Goal: Use online tool/utility: Utilize a website feature to perform a specific function

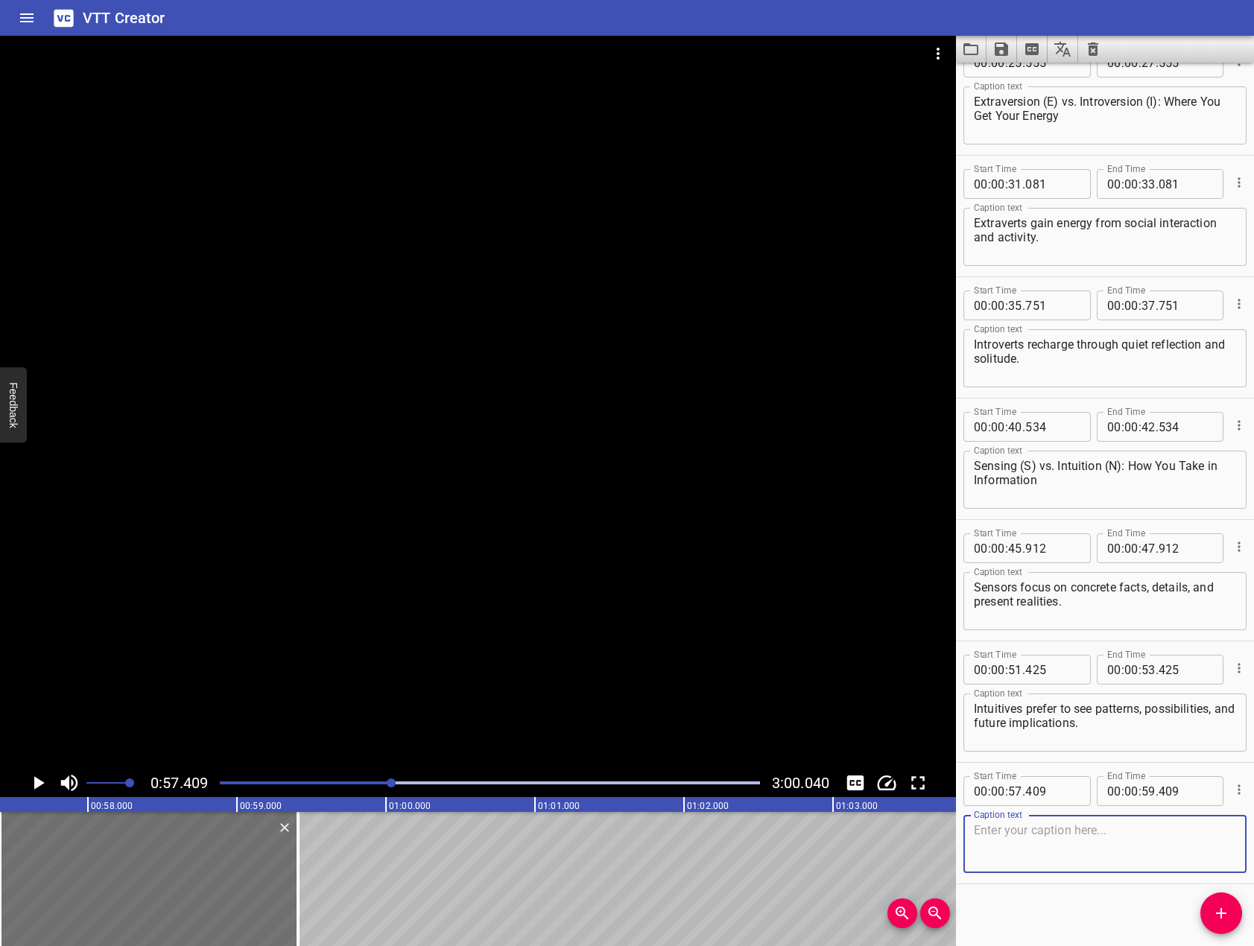
scroll to position [644, 0]
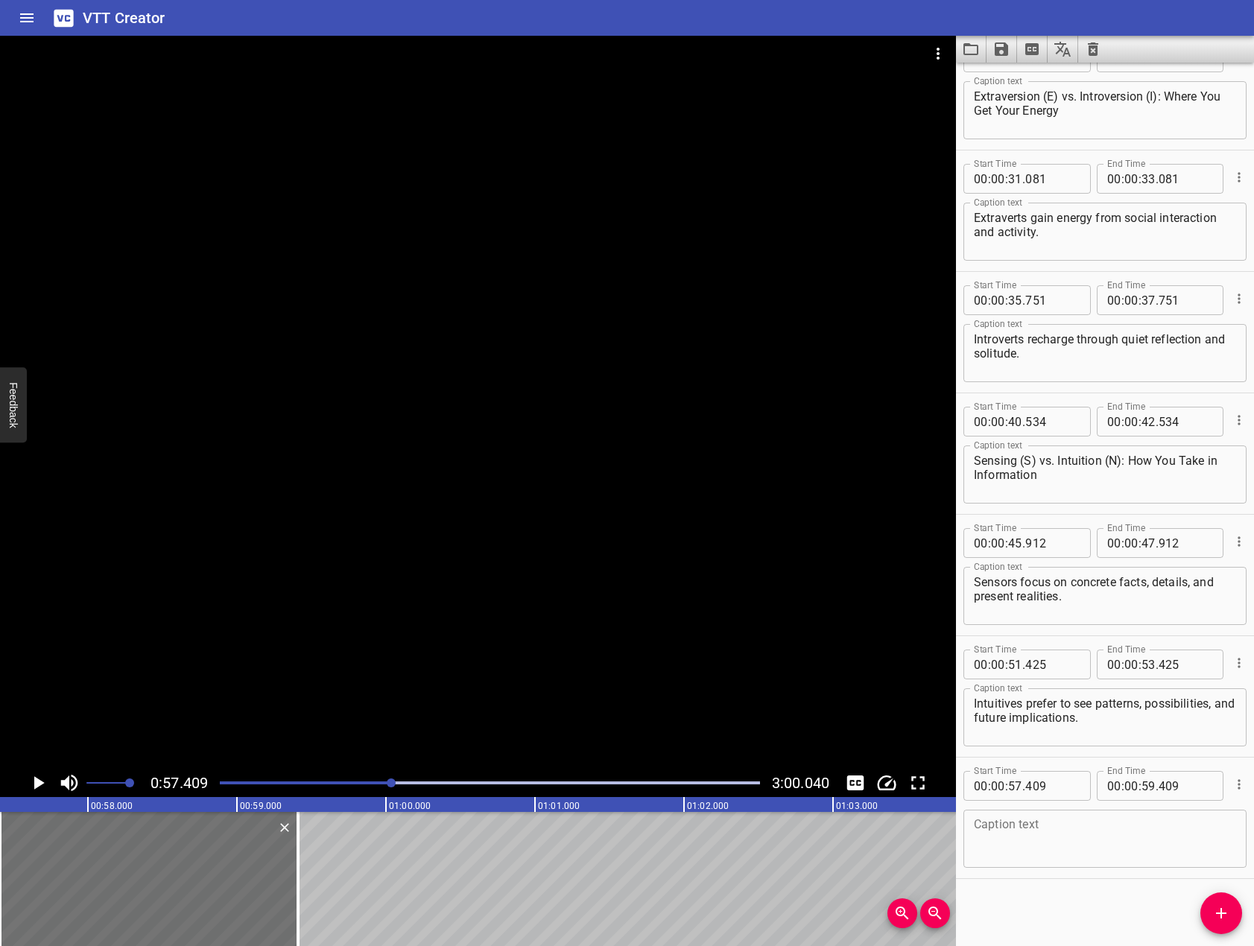
click at [314, 654] on div at bounding box center [478, 402] width 956 height 733
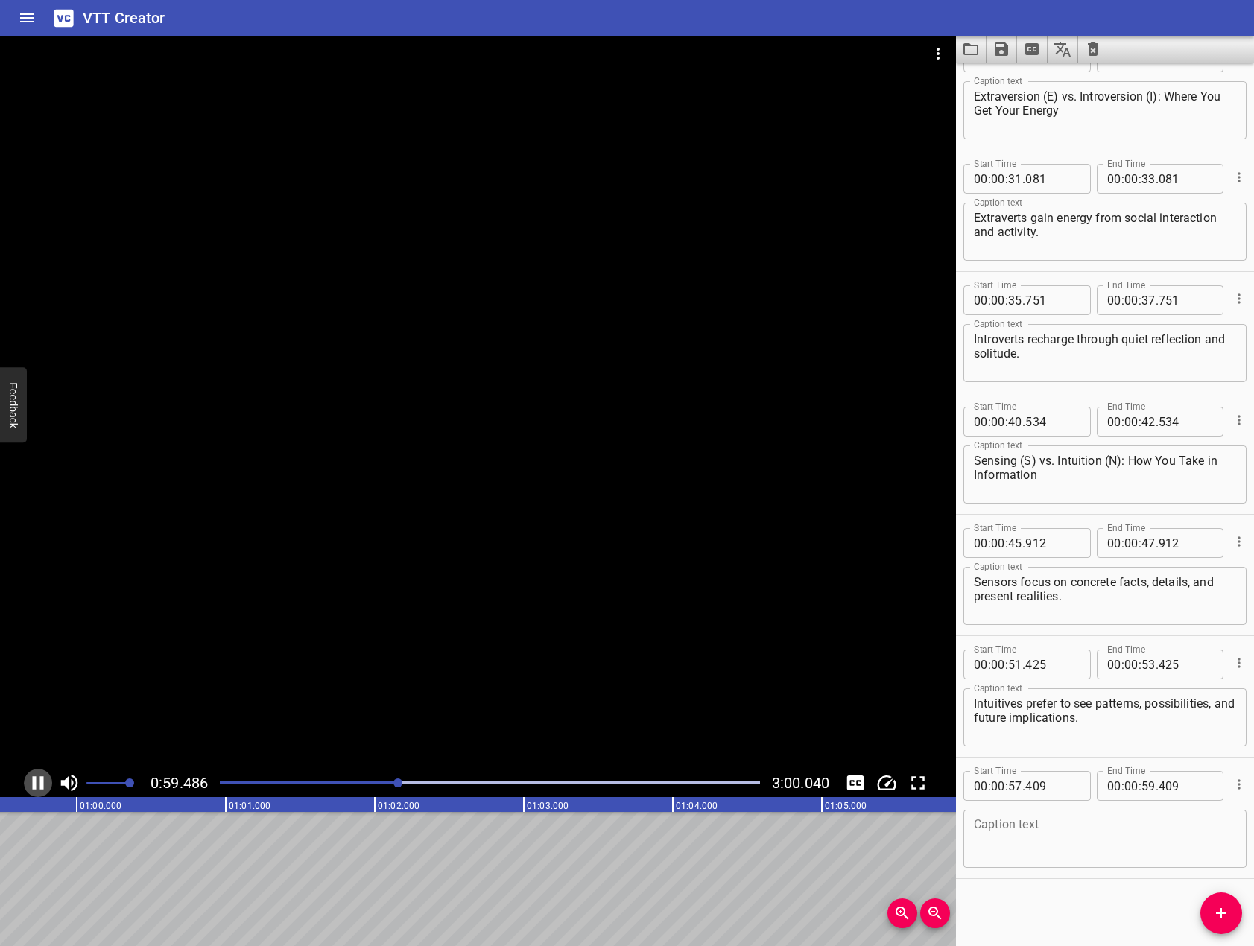
click at [39, 789] on icon "Play/Pause" at bounding box center [38, 783] width 22 height 22
click at [1139, 831] on textarea at bounding box center [1105, 839] width 262 height 42
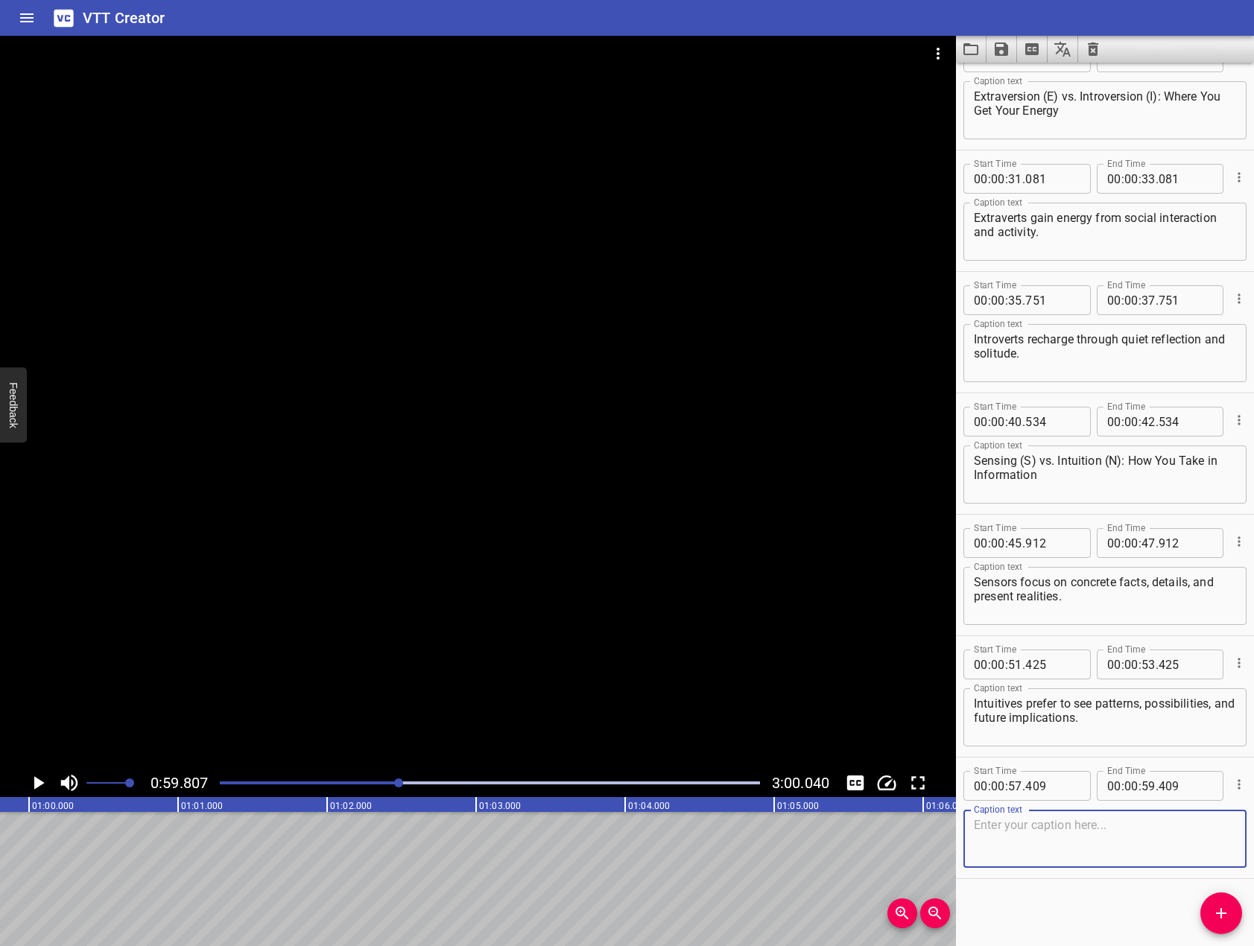
paste textarea "Thinking (T) vs. Feeling (F): How You Make Decisions"
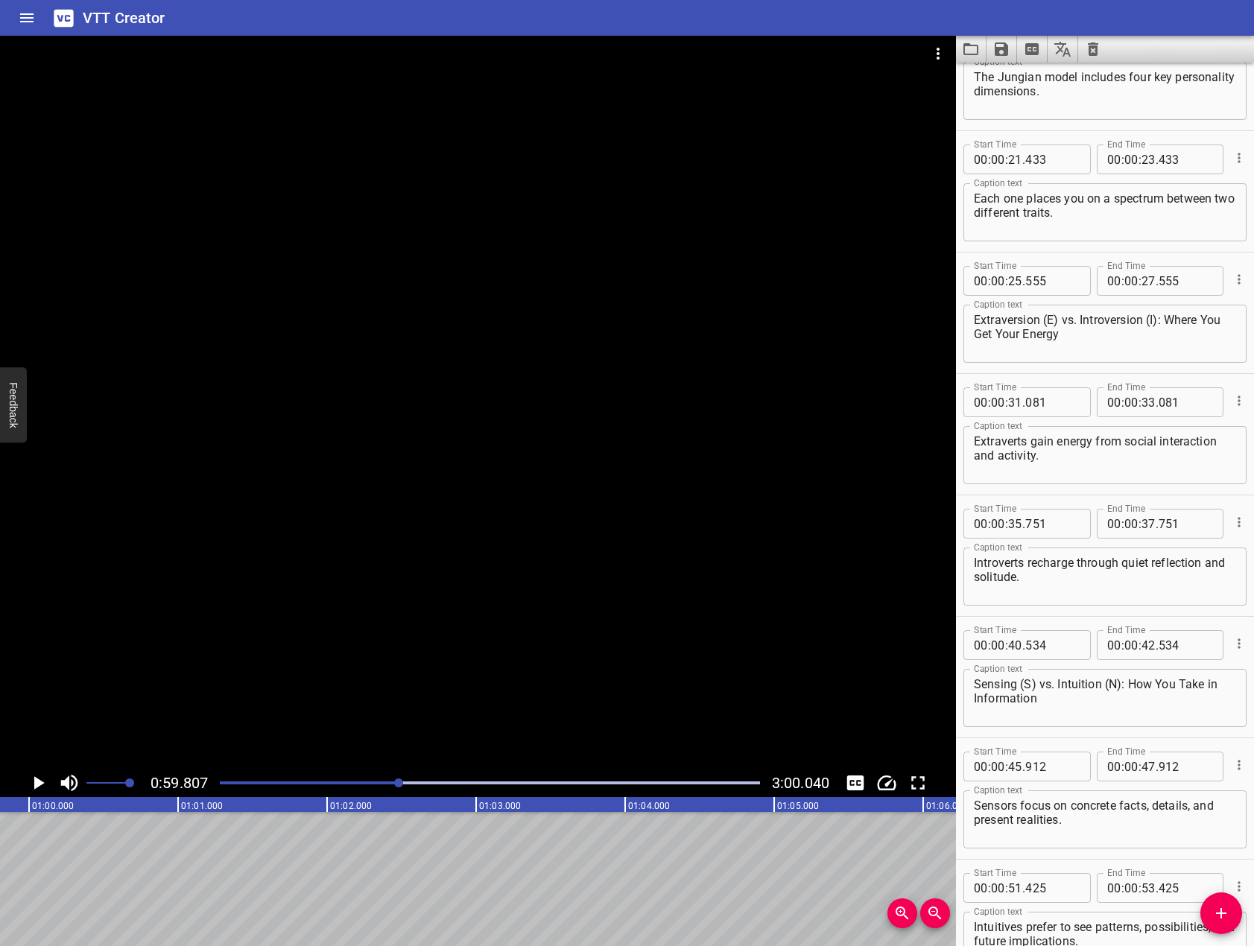
scroll to position [644, 0]
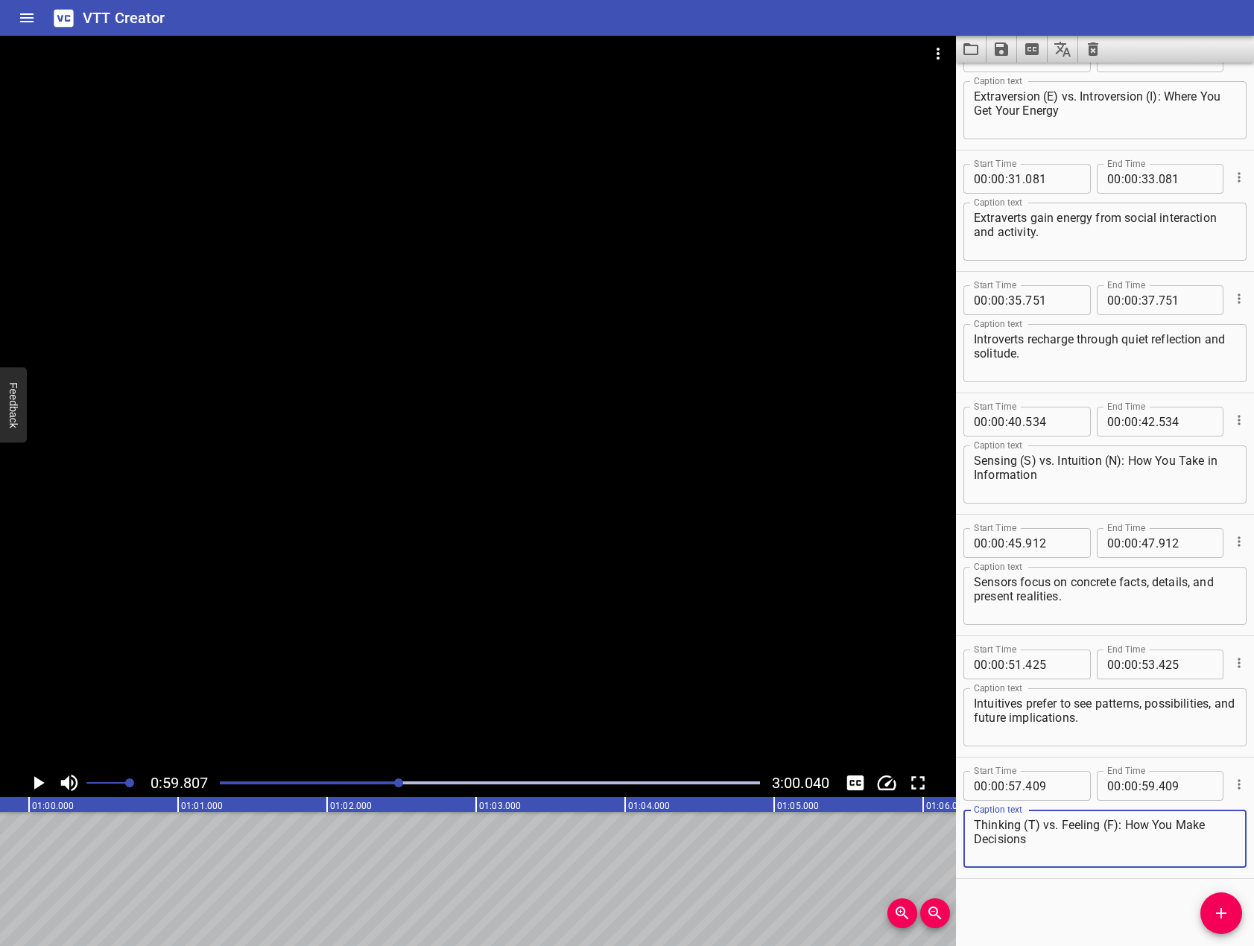
type textarea "Thinking (T) vs. Feeling (F): How You Make Decisions"
click at [209, 703] on div at bounding box center [478, 402] width 956 height 733
click at [39, 788] on icon "Play/Pause" at bounding box center [38, 783] width 22 height 22
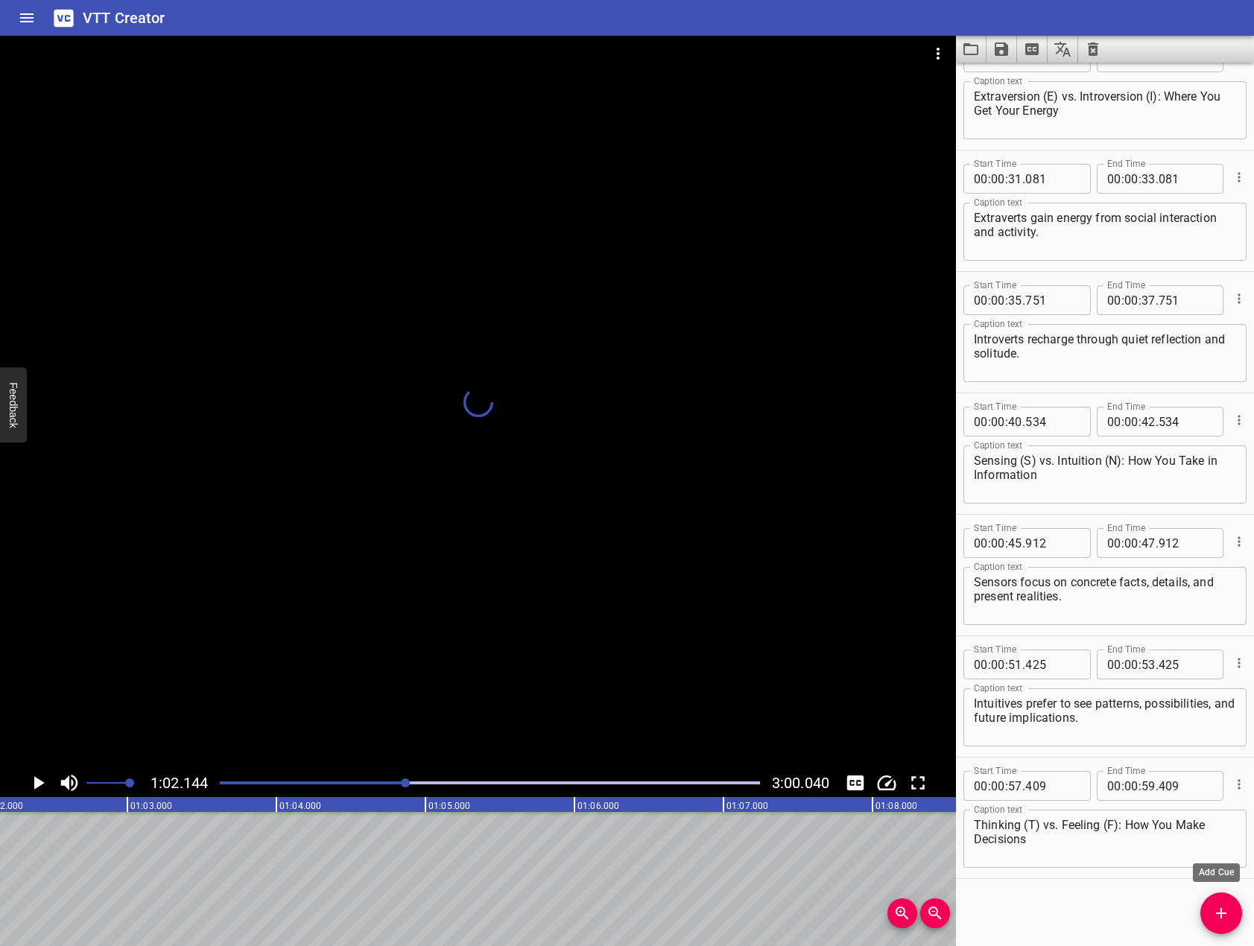
scroll to position [0, 9252]
click at [1217, 913] on icon "Add Cue" at bounding box center [1221, 913] width 10 height 10
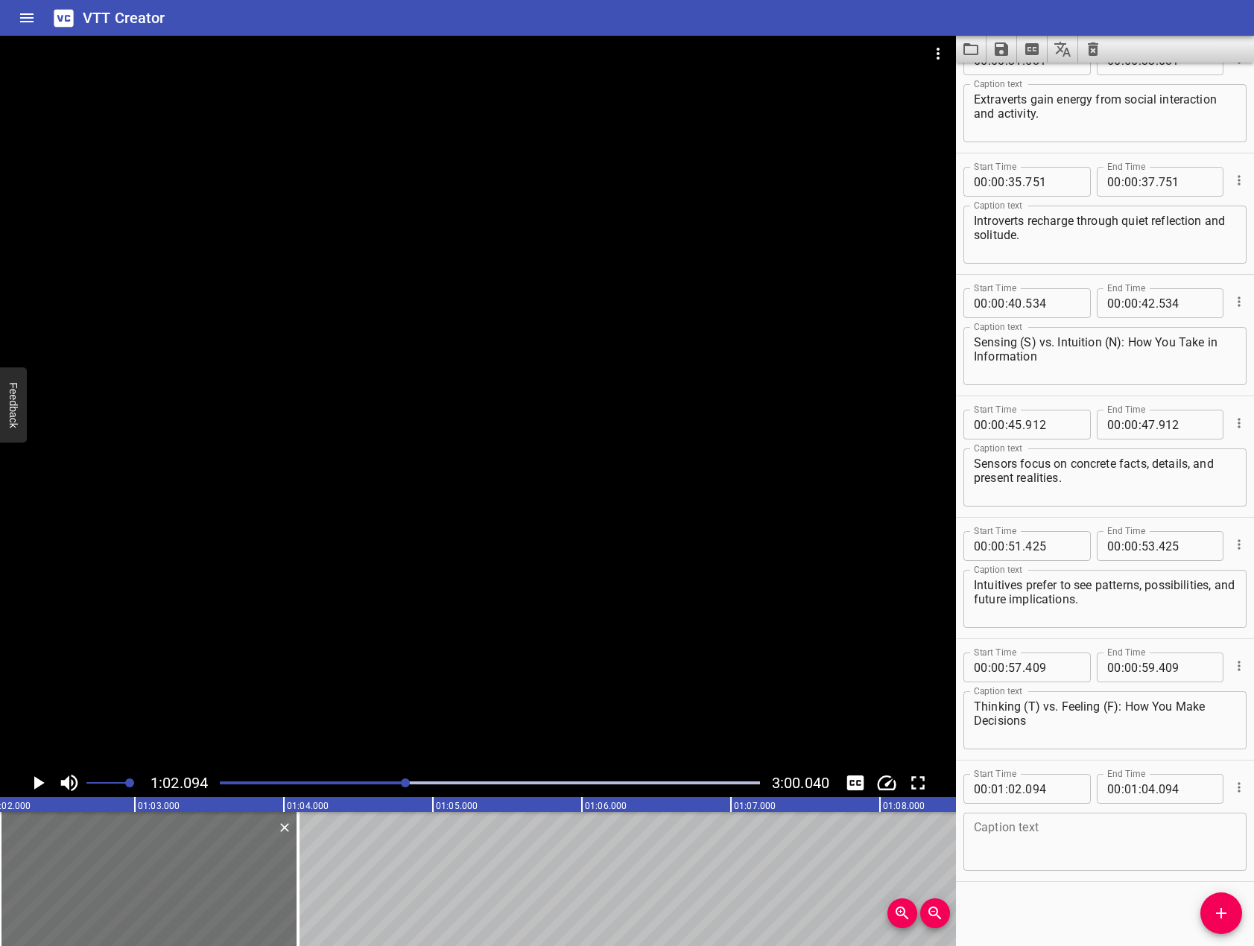
scroll to position [765, 0]
click at [1144, 821] on textarea at bounding box center [1105, 839] width 262 height 42
paste textarea "Thinkers: Base decisions on logic, consistency, and objective criteria."
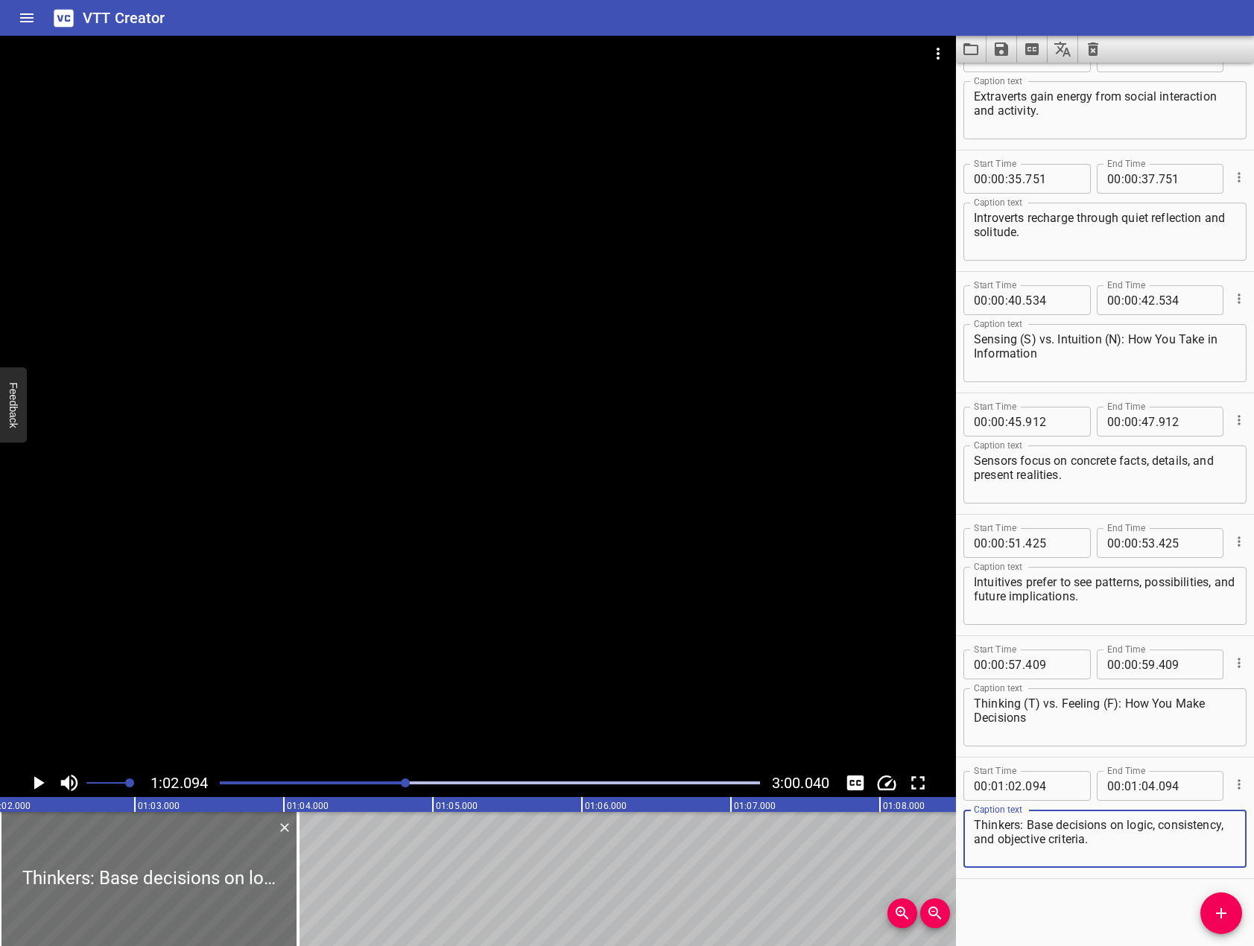
click at [1031, 826] on textarea "Thinkers: Base decisions on logic, consistency, and objective criteria." at bounding box center [1105, 839] width 262 height 42
type textarea "Thinkers base decisions on logic, consistency, and objective criteria."
click at [1097, 897] on div "Start Time 00 : 00 : 01 . 332 Start Time End Time 00 : 00 : 06 . 522 End Time C…" at bounding box center [1105, 505] width 298 height 884
click at [646, 597] on div at bounding box center [478, 402] width 956 height 733
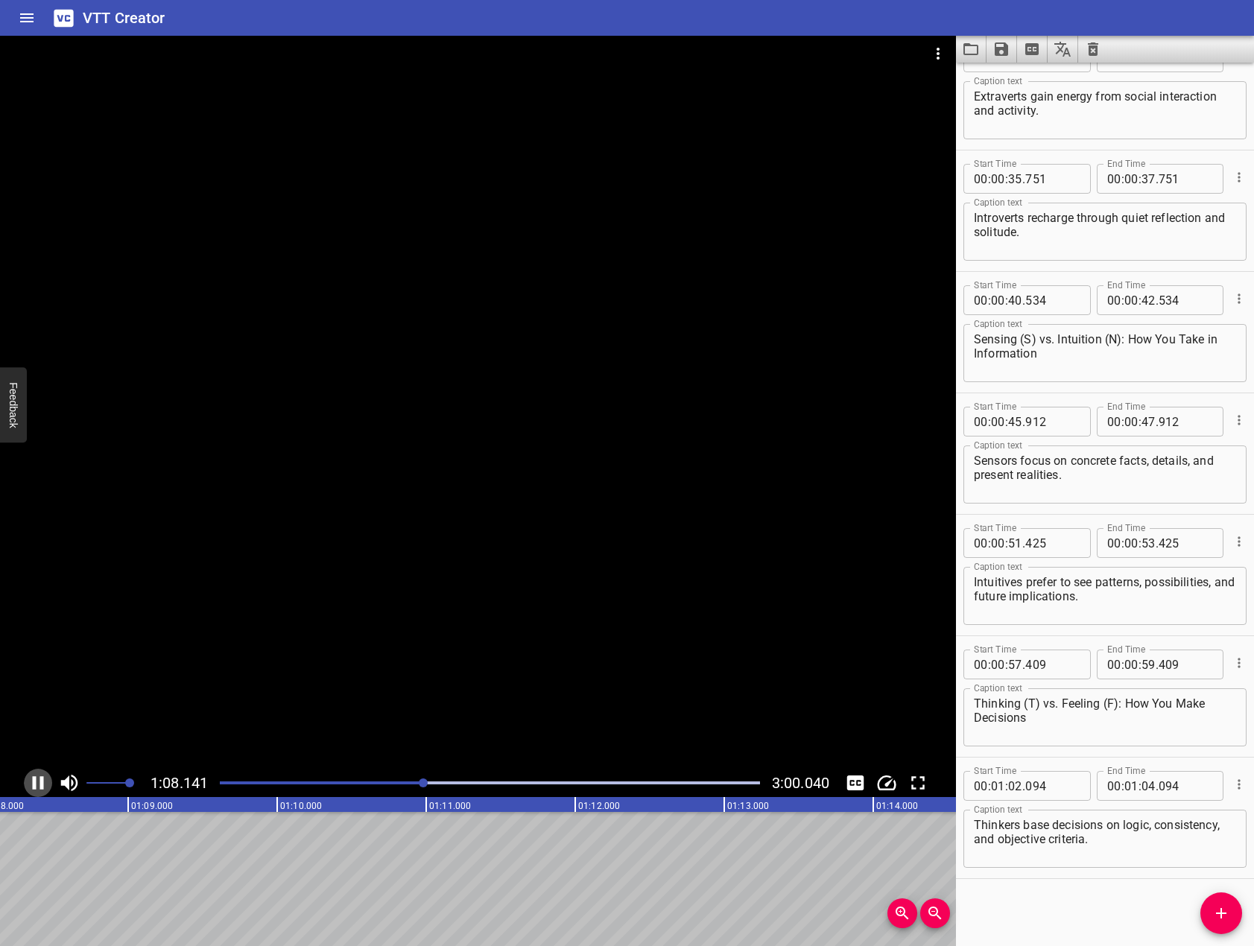
click at [45, 784] on icon "Play/Pause" at bounding box center [38, 783] width 22 height 22
click at [1217, 908] on icon "Add Cue" at bounding box center [1221, 913] width 18 height 18
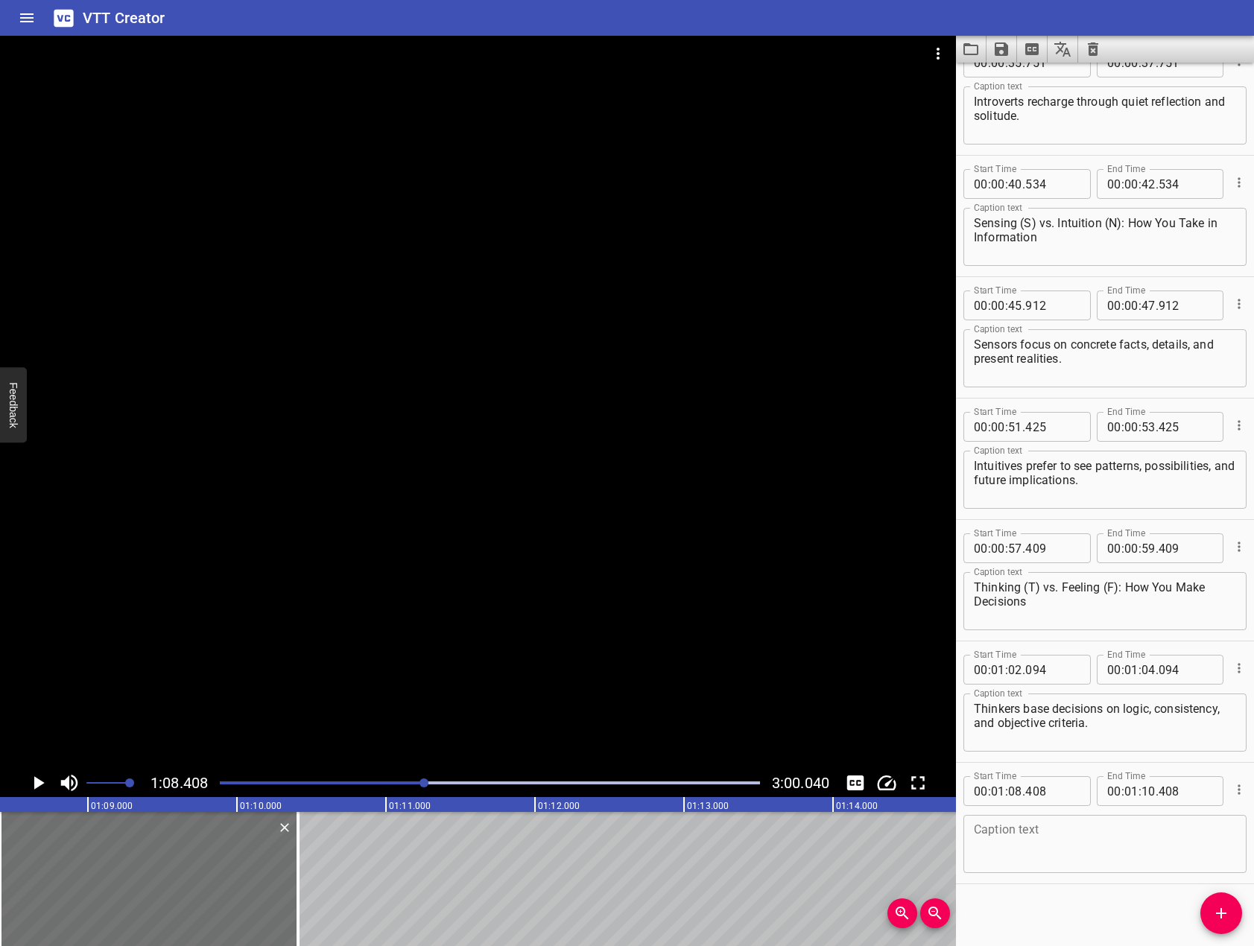
scroll to position [886, 0]
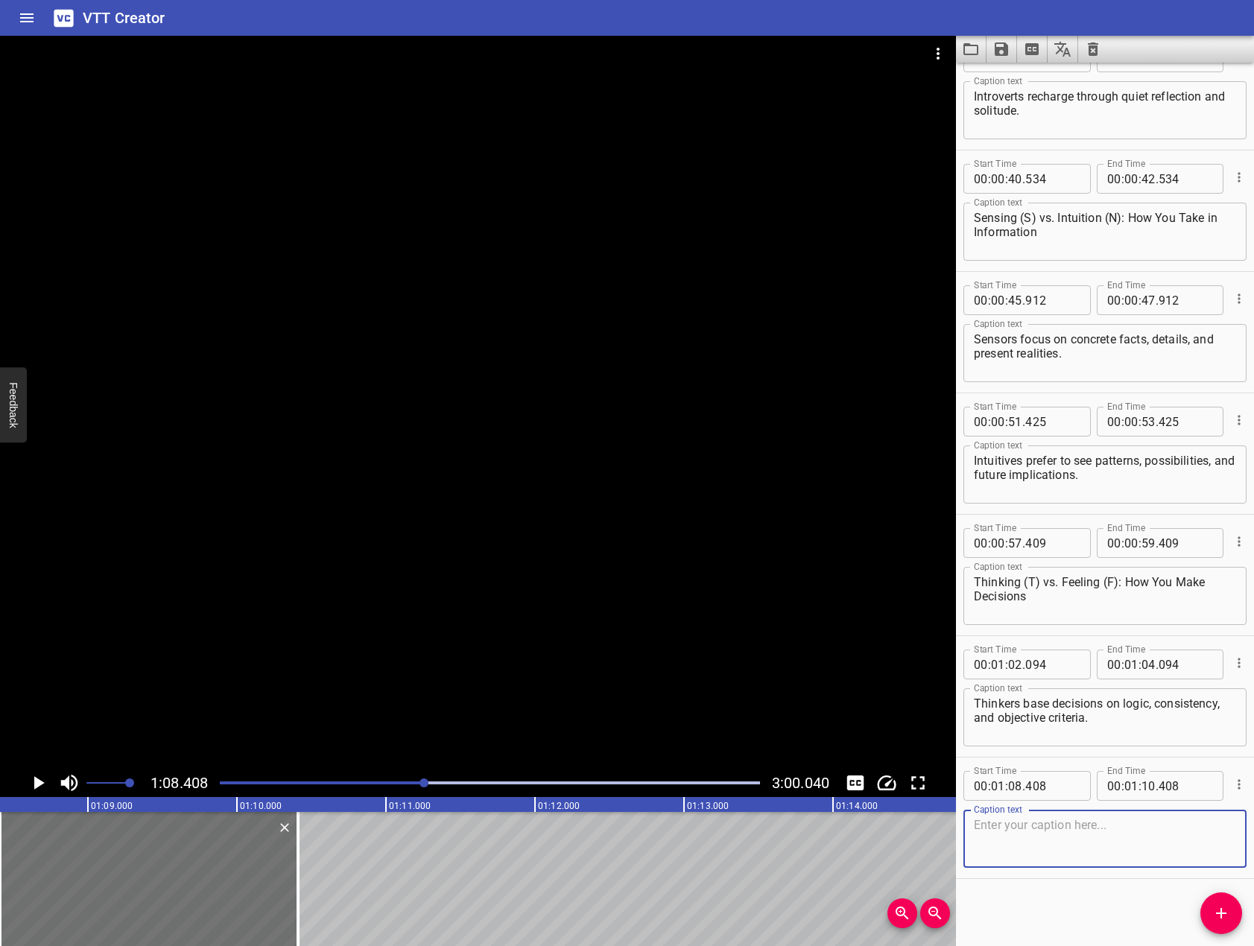
click at [1114, 858] on textarea at bounding box center [1105, 839] width 262 height 42
paste textarea "Feelers: Consider the impact on people, personal values, and emotional consider…"
click at [1028, 824] on textarea "Feelers: Consider the impact on people, personal values, and emotional consider…" at bounding box center [1105, 839] width 262 height 42
type textarea "Feelers consider the impact on people, personal values, and emotional considera…"
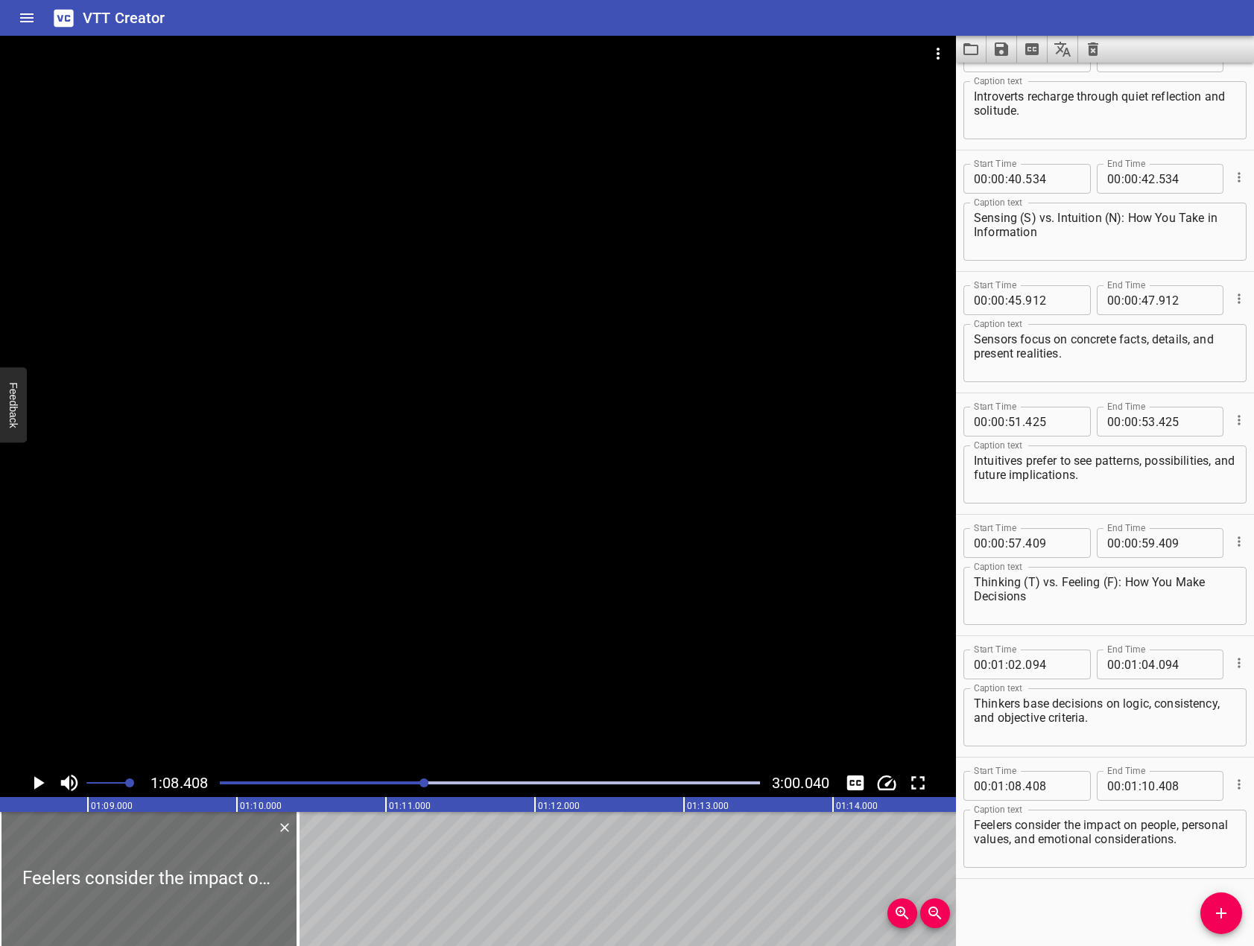
click at [352, 628] on div at bounding box center [478, 402] width 956 height 733
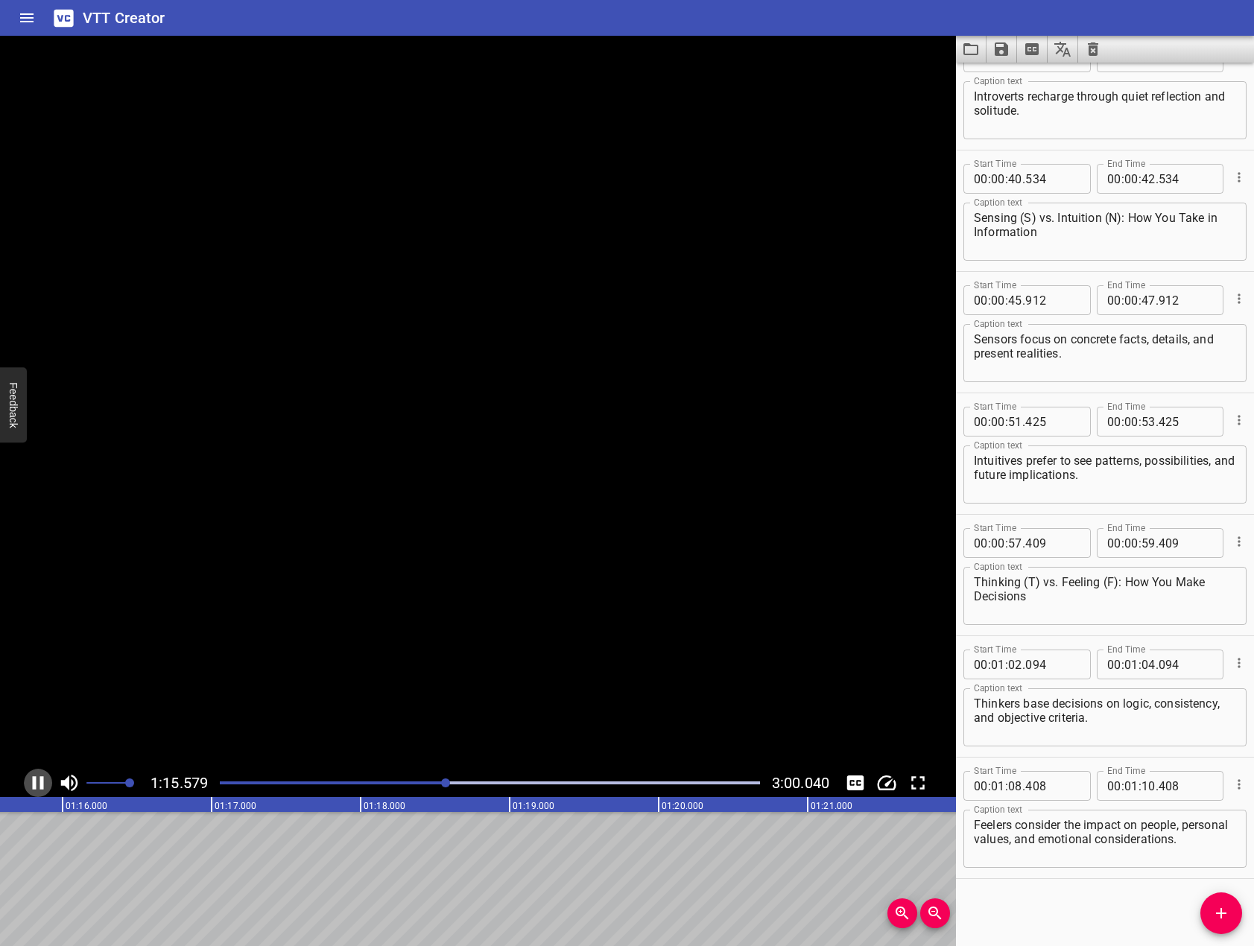
click at [37, 777] on icon "Play/Pause" at bounding box center [38, 783] width 22 height 22
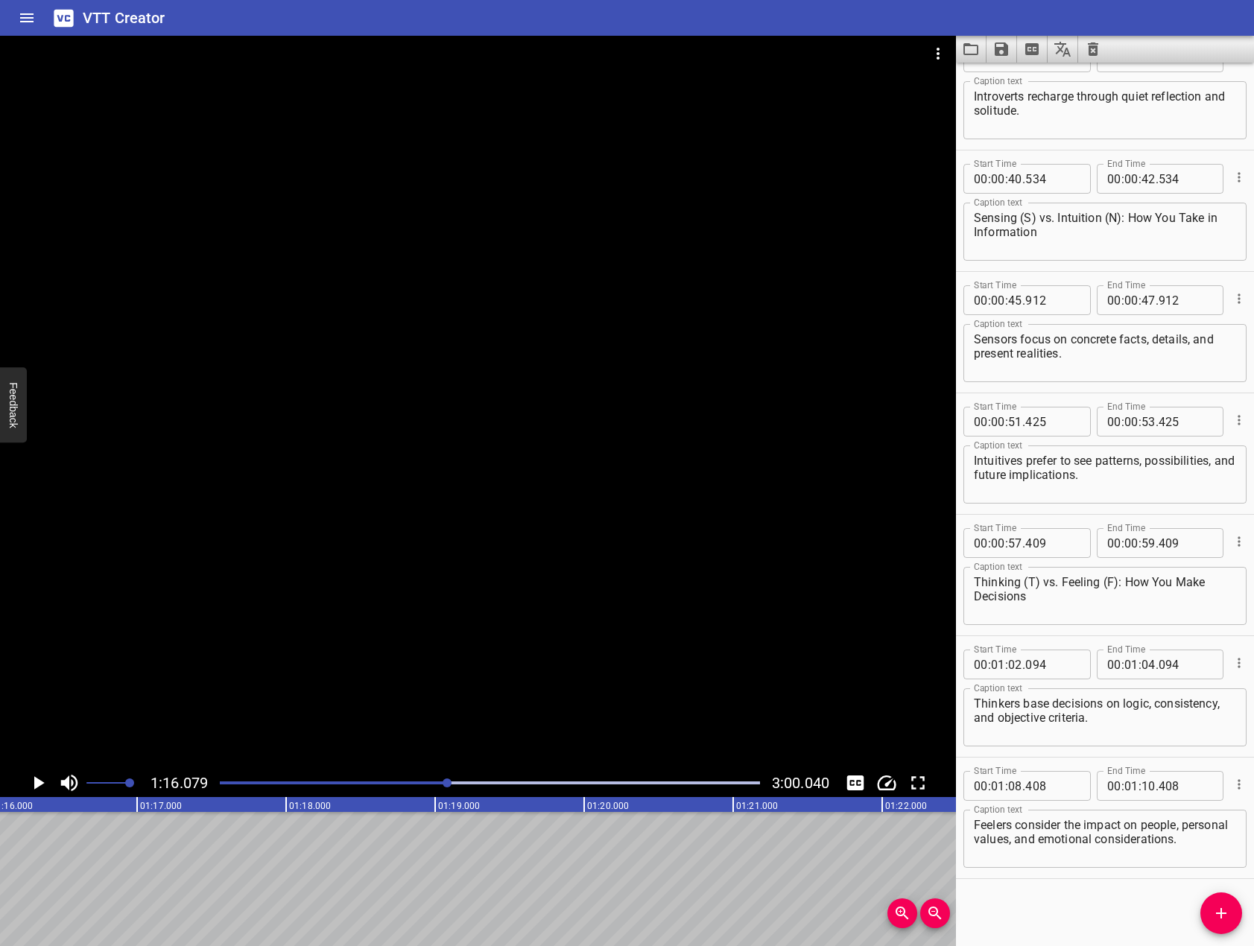
drag, startPoint x: 1199, startPoint y: 901, endPoint x: 1206, endPoint y: 907, distance: 9.0
click at [1205, 905] on div "Start Time 00 : 00 : 01 . 332 Start Time End Time 00 : 00 : 06 . 522 End Time C…" at bounding box center [1105, 505] width 298 height 884
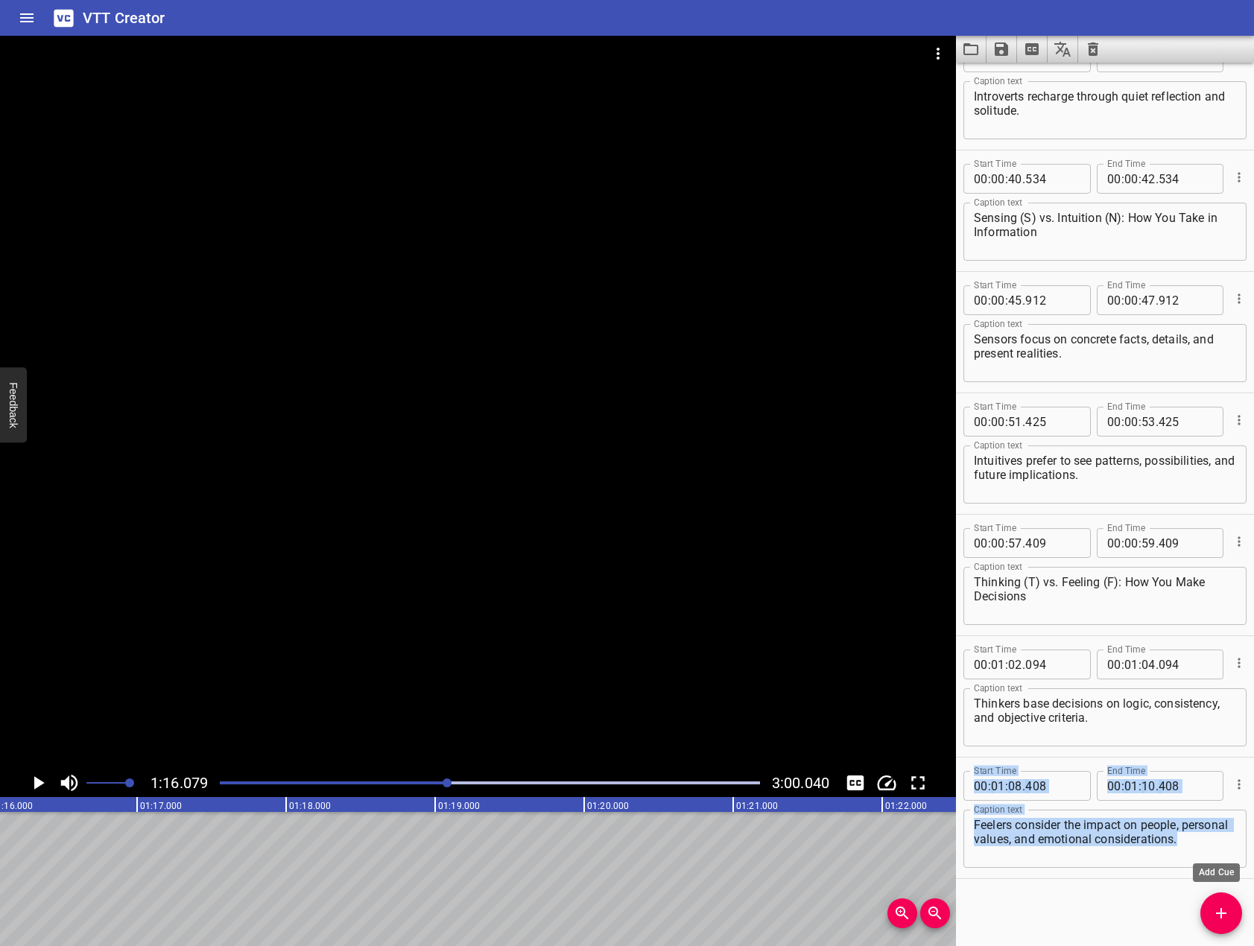
click at [1211, 911] on span "Add Cue" at bounding box center [1221, 913] width 42 height 18
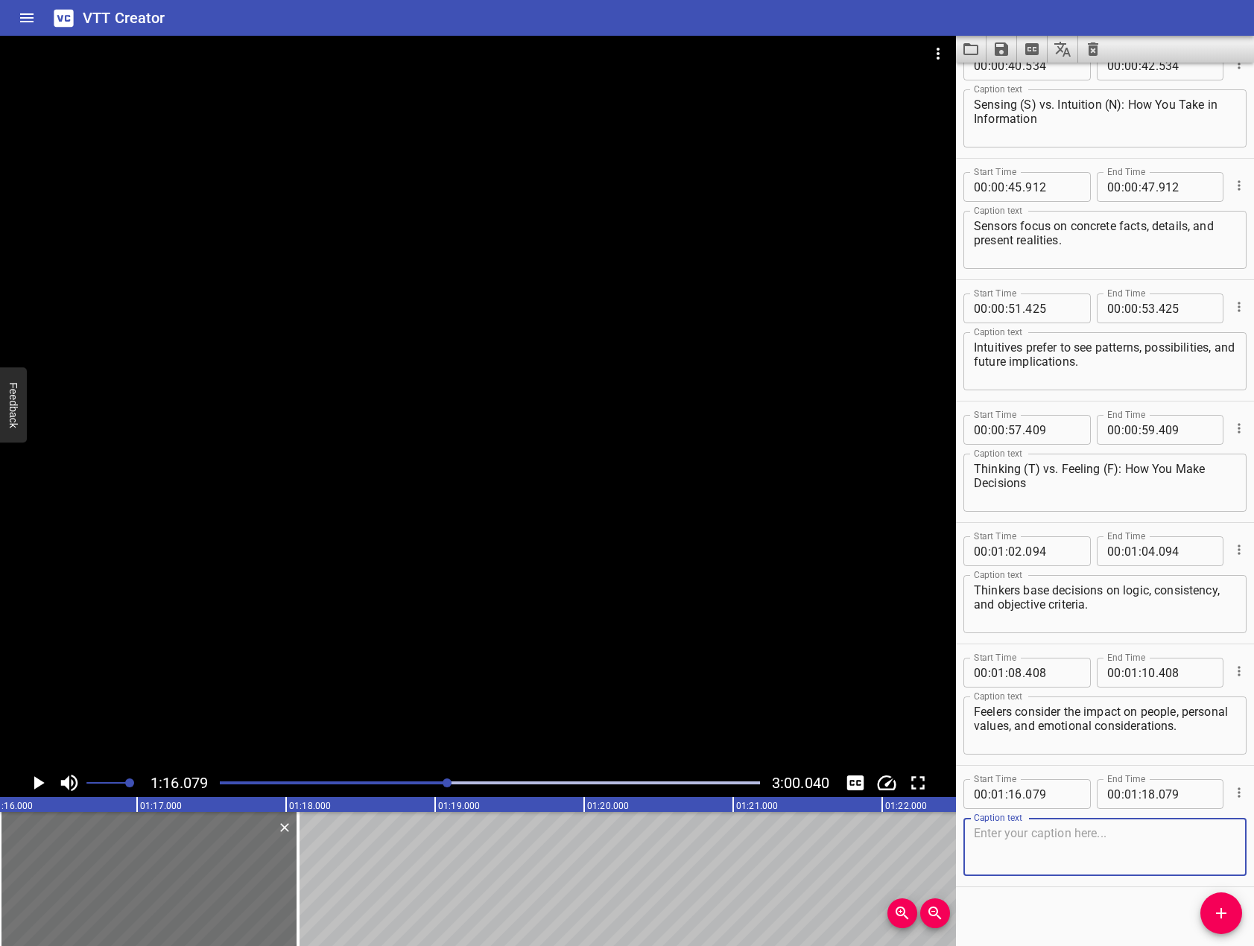
scroll to position [1008, 0]
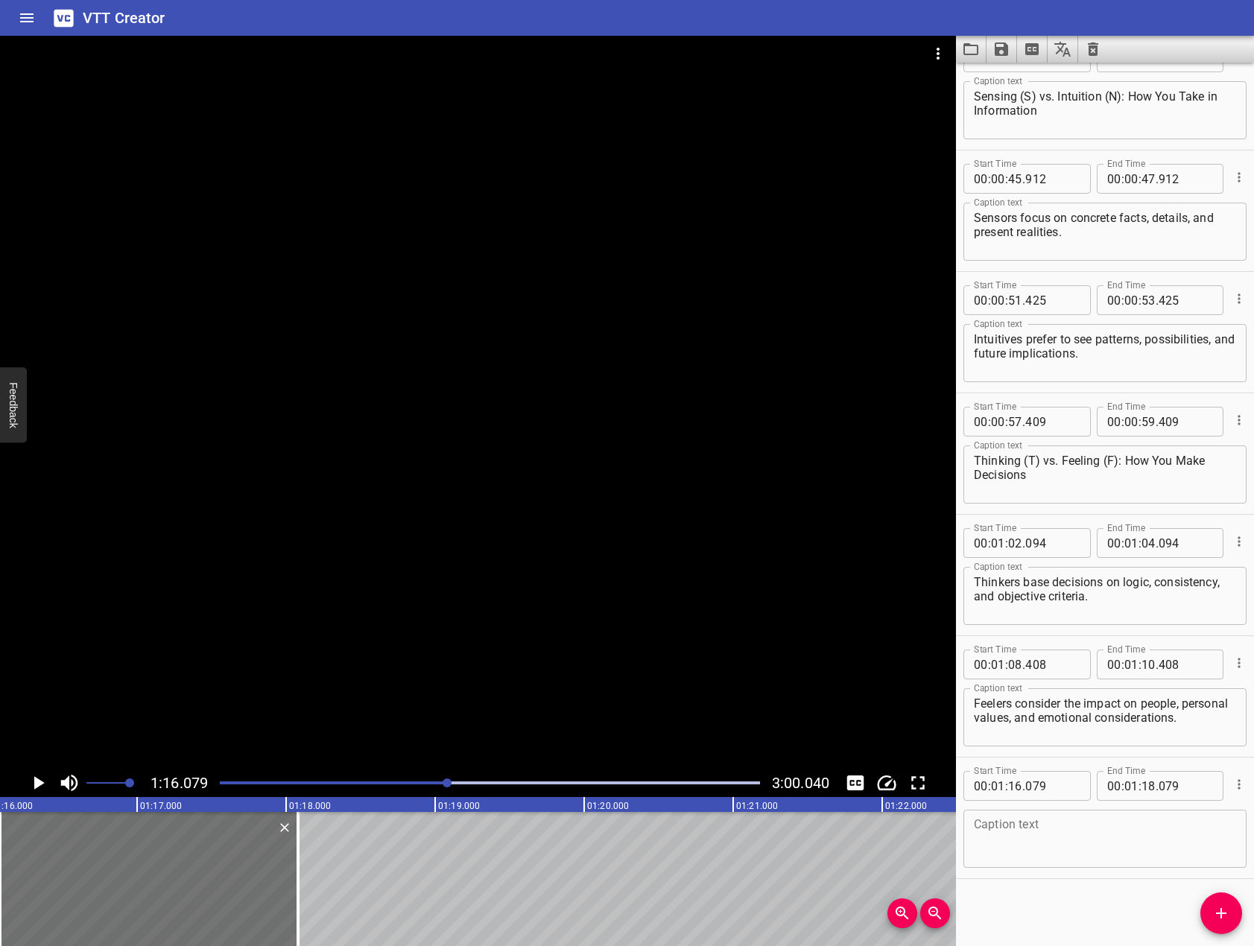
click at [1134, 845] on textarea at bounding box center [1105, 839] width 262 height 42
paste textarea "Judging (J) vs. Perceiving (P): How You Approach Structure and Organization"
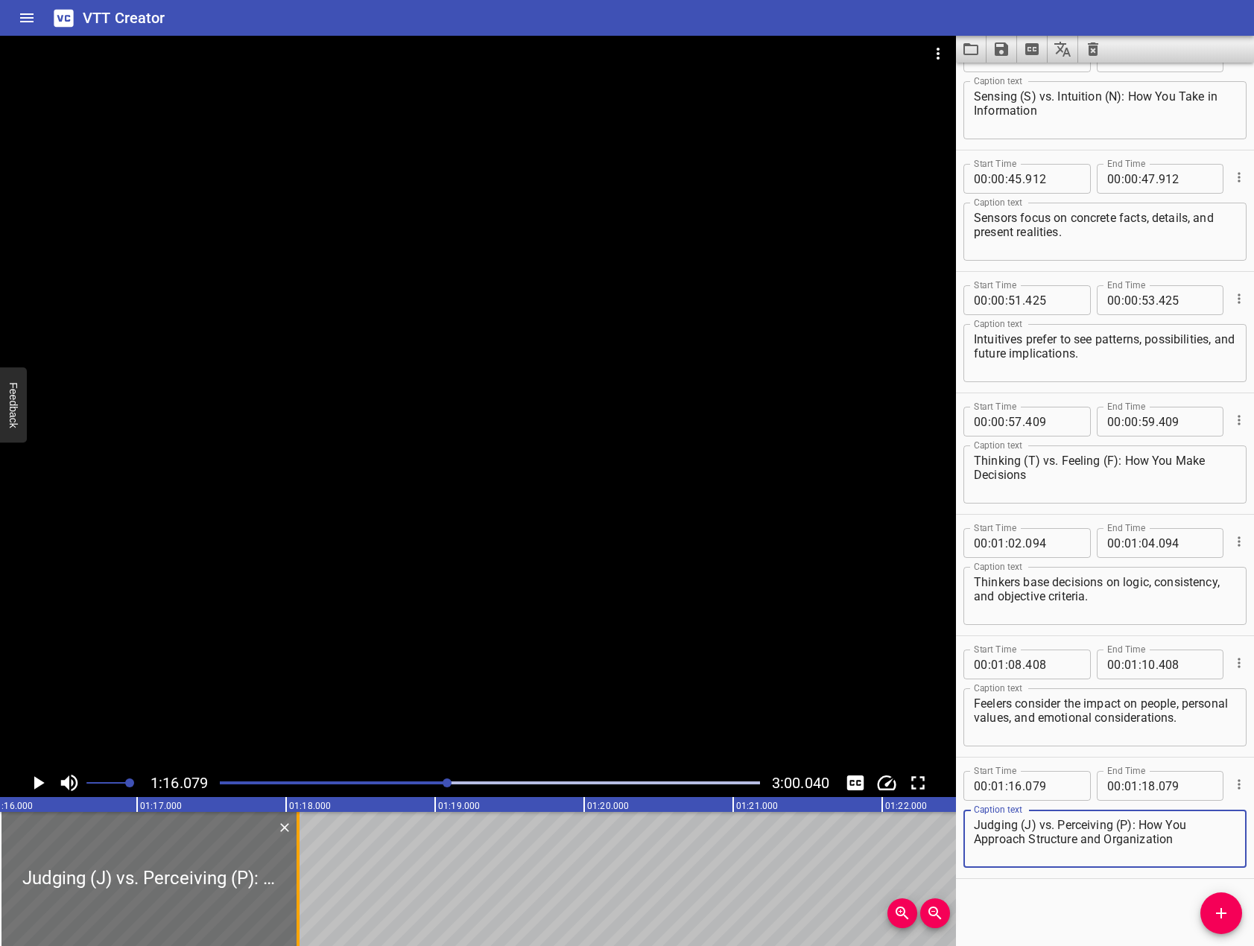
type textarea "Judging (J) vs. Perceiving (P): How You Approach Structure and Organization"
drag, startPoint x: 301, startPoint y: 859, endPoint x: 367, endPoint y: 767, distance: 113.1
click at [346, 858] on div at bounding box center [342, 879] width 15 height 134
type input "384"
click at [397, 659] on div at bounding box center [478, 402] width 956 height 733
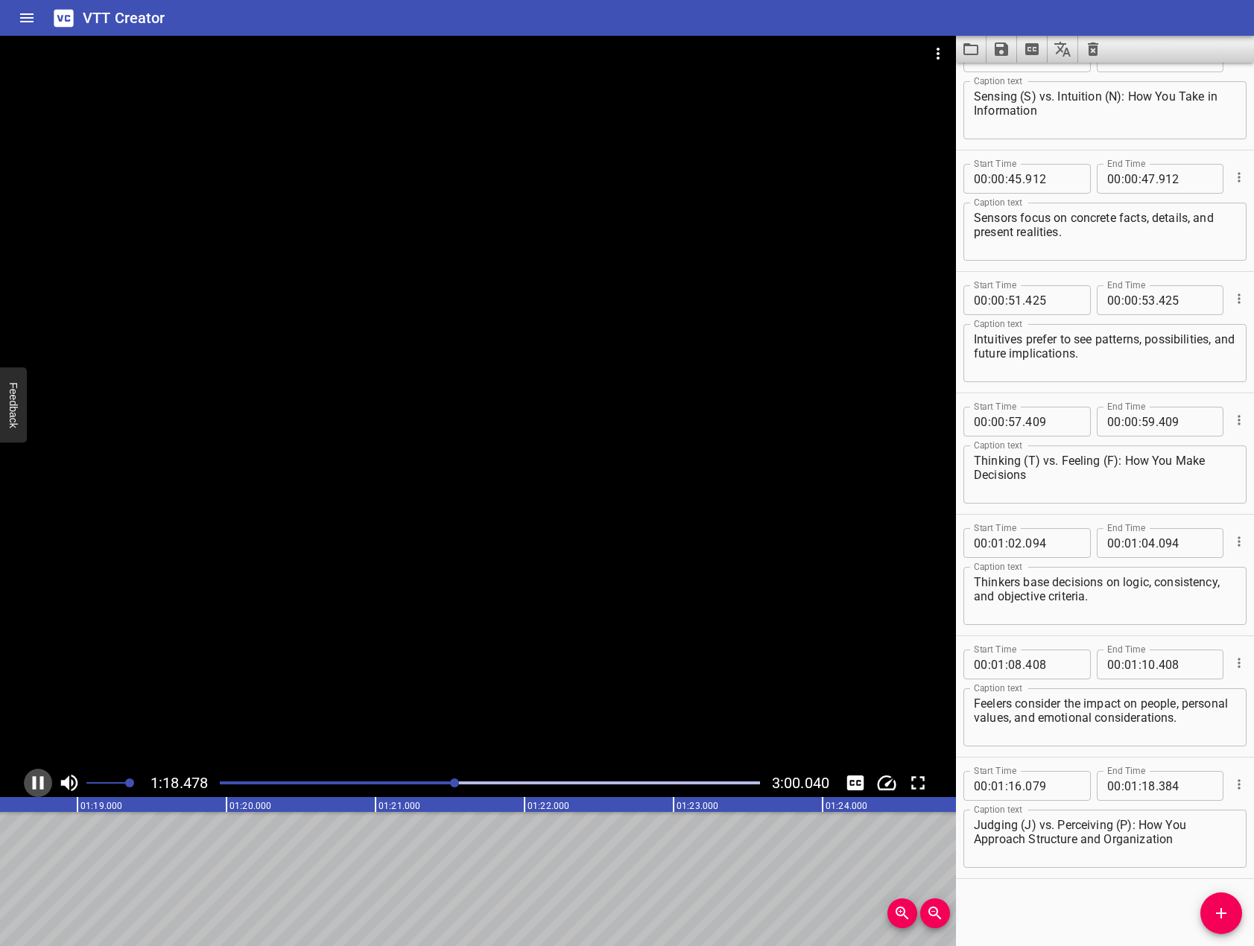
click at [45, 781] on icon "Play/Pause" at bounding box center [38, 783] width 22 height 22
click at [1224, 906] on icon "Add Cue" at bounding box center [1221, 913] width 18 height 18
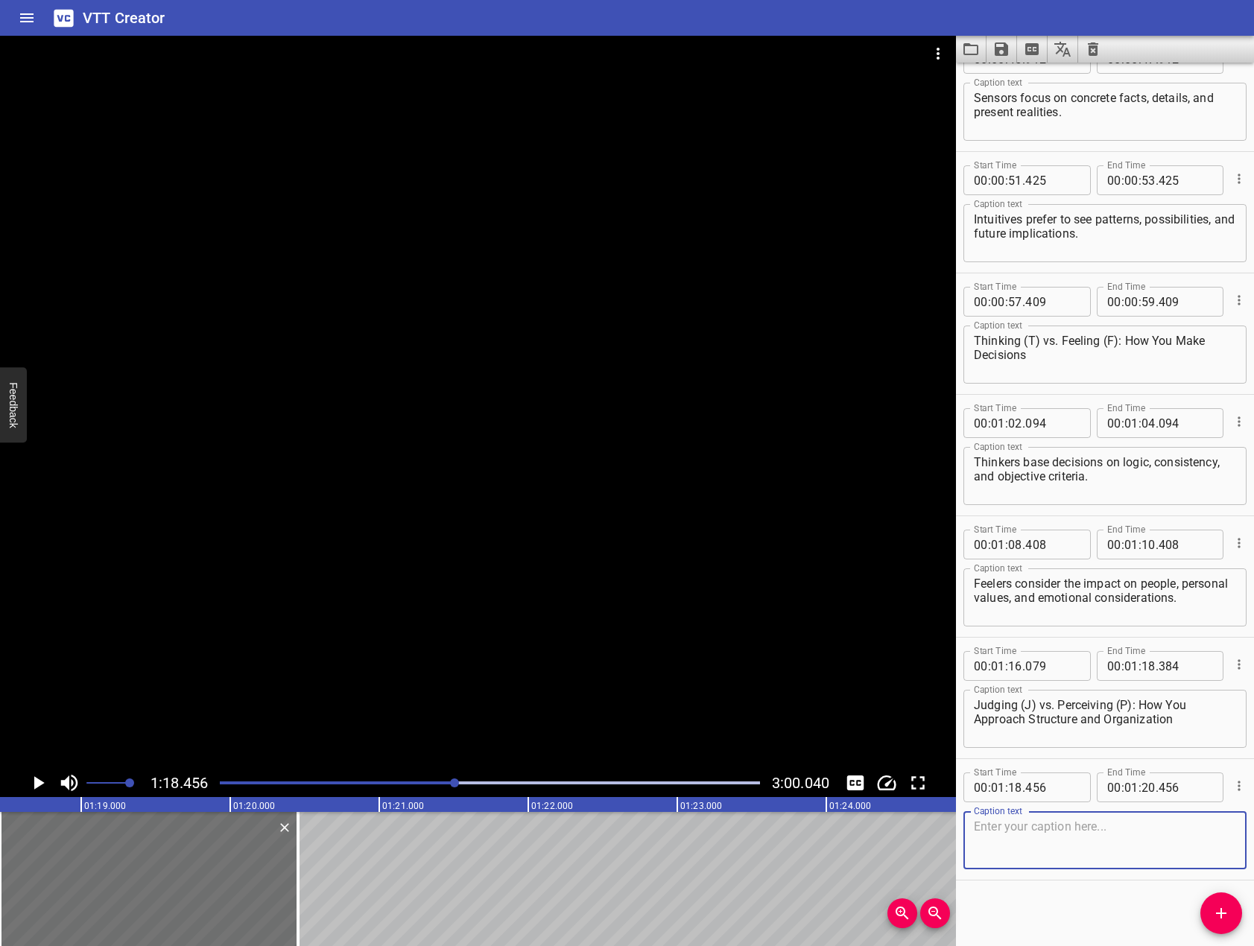
scroll to position [1129, 0]
click at [1149, 834] on textarea at bounding box center [1105, 839] width 262 height 42
paste textarea "Judgers: Prefer planning, adhering to deadlines, and maintaining order."
click at [1027, 825] on textarea "Judgers: Prefer planning, adhering to deadlines, and maintaining order." at bounding box center [1105, 839] width 262 height 42
type textarea "Judgers prefer planning, adhering to deadlines, and maintaining order."
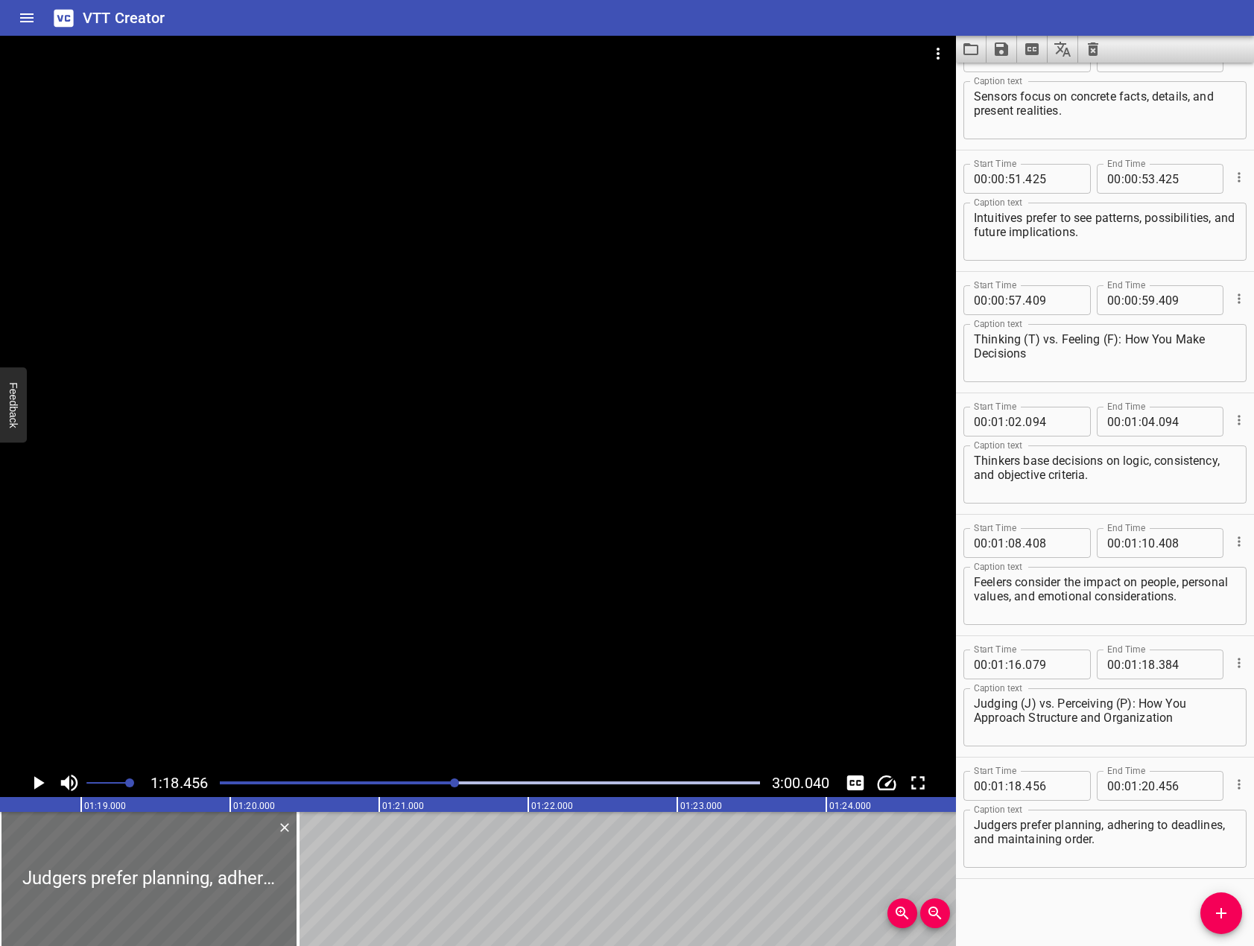
click at [1140, 907] on div "Start Time 00 : 00 : 01 . 332 Start Time End Time 00 : 00 : 06 . 522 End Time C…" at bounding box center [1105, 505] width 298 height 884
drag, startPoint x: 452, startPoint y: 465, endPoint x: 60, endPoint y: 742, distance: 479.9
click at [451, 465] on div at bounding box center [478, 402] width 956 height 733
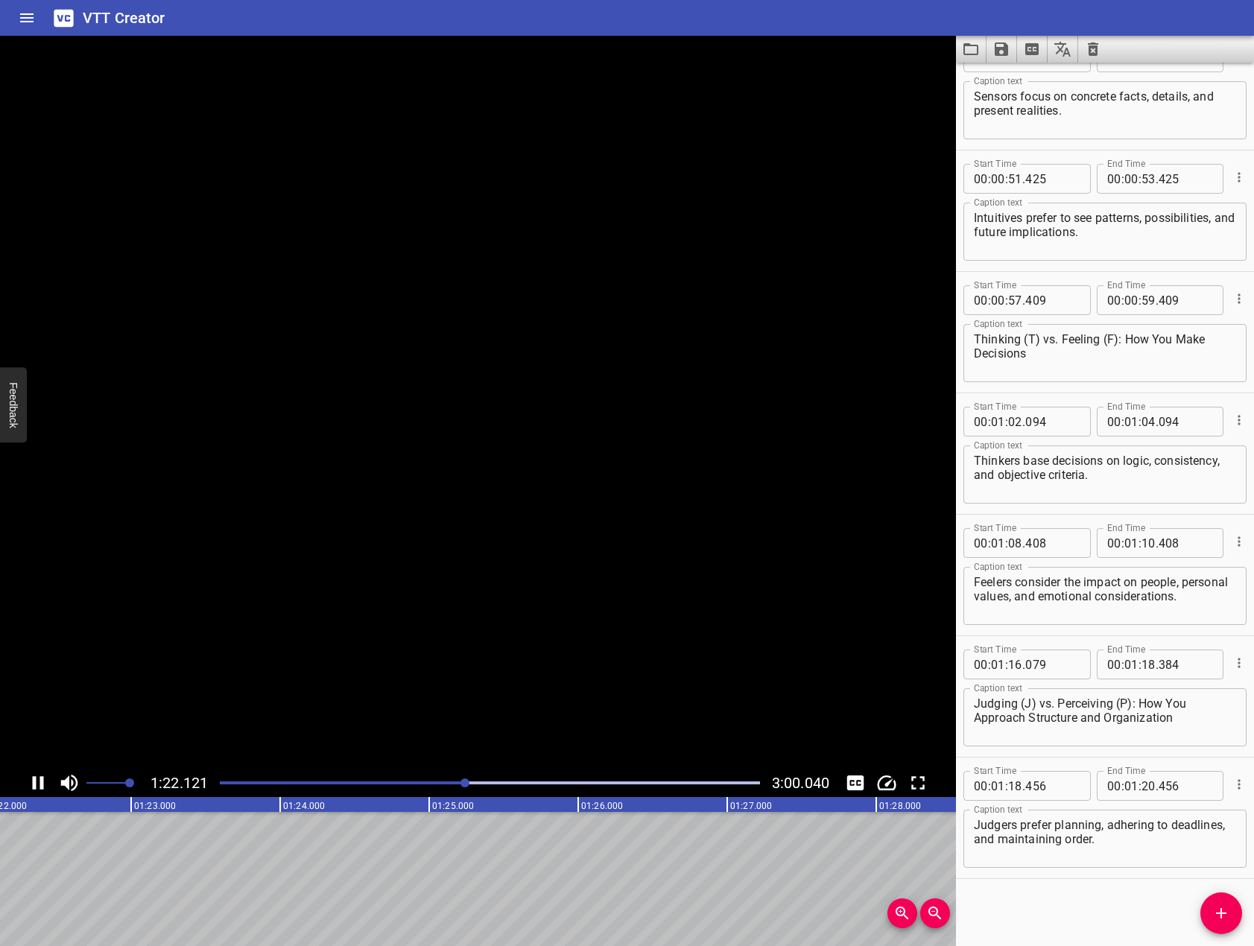
click at [43, 783] on icon "Play/Pause" at bounding box center [38, 782] width 11 height 13
click at [1217, 905] on icon "Add Cue" at bounding box center [1221, 913] width 18 height 18
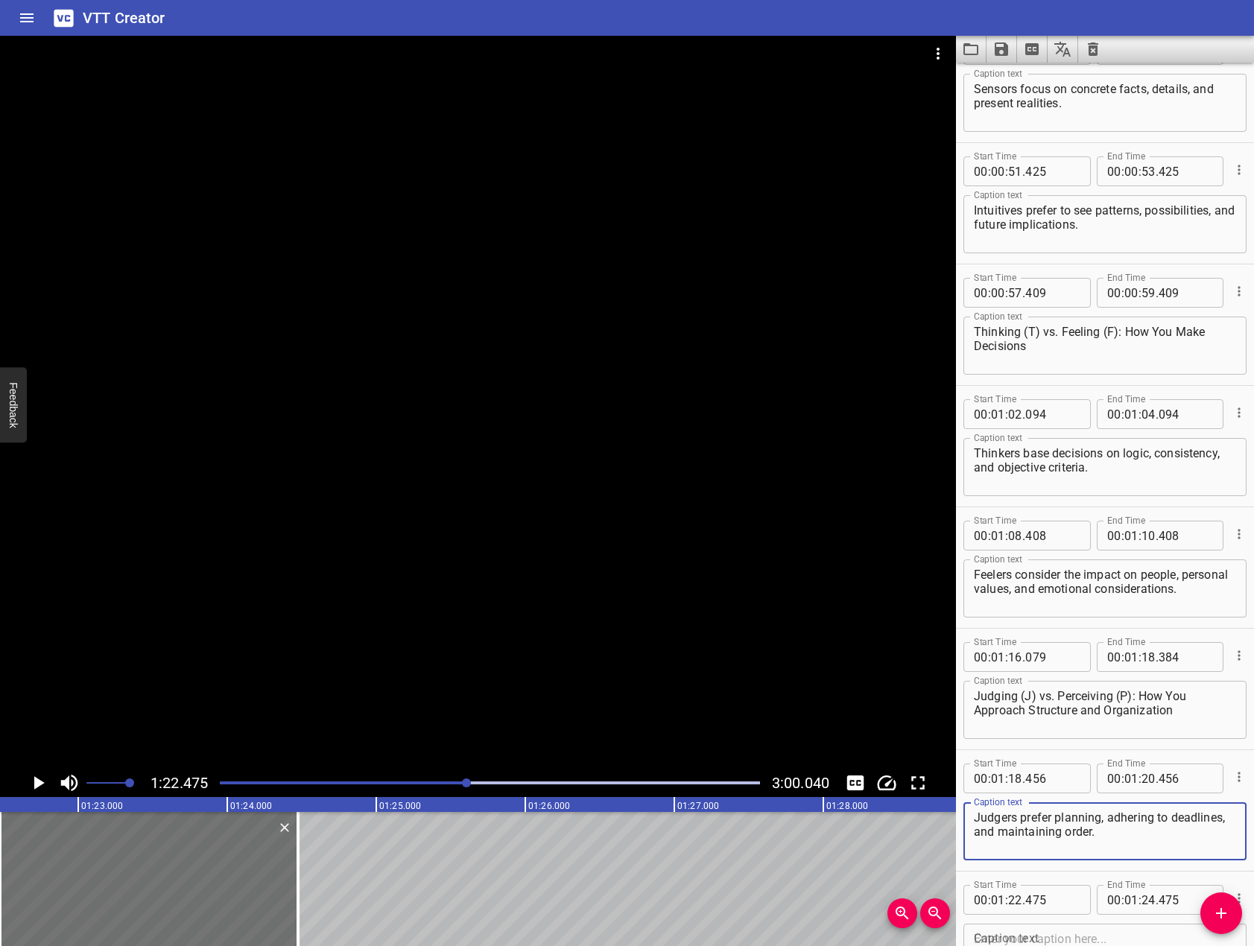
drag, startPoint x: 968, startPoint y: 805, endPoint x: 696, endPoint y: 746, distance: 278.0
click at [696, 746] on main "1:22.475 3:00.040 00:00.000 00:01.000 00:02.000 00:03.000 00:04.000 00:05.000 0…" at bounding box center [627, 491] width 1254 height 910
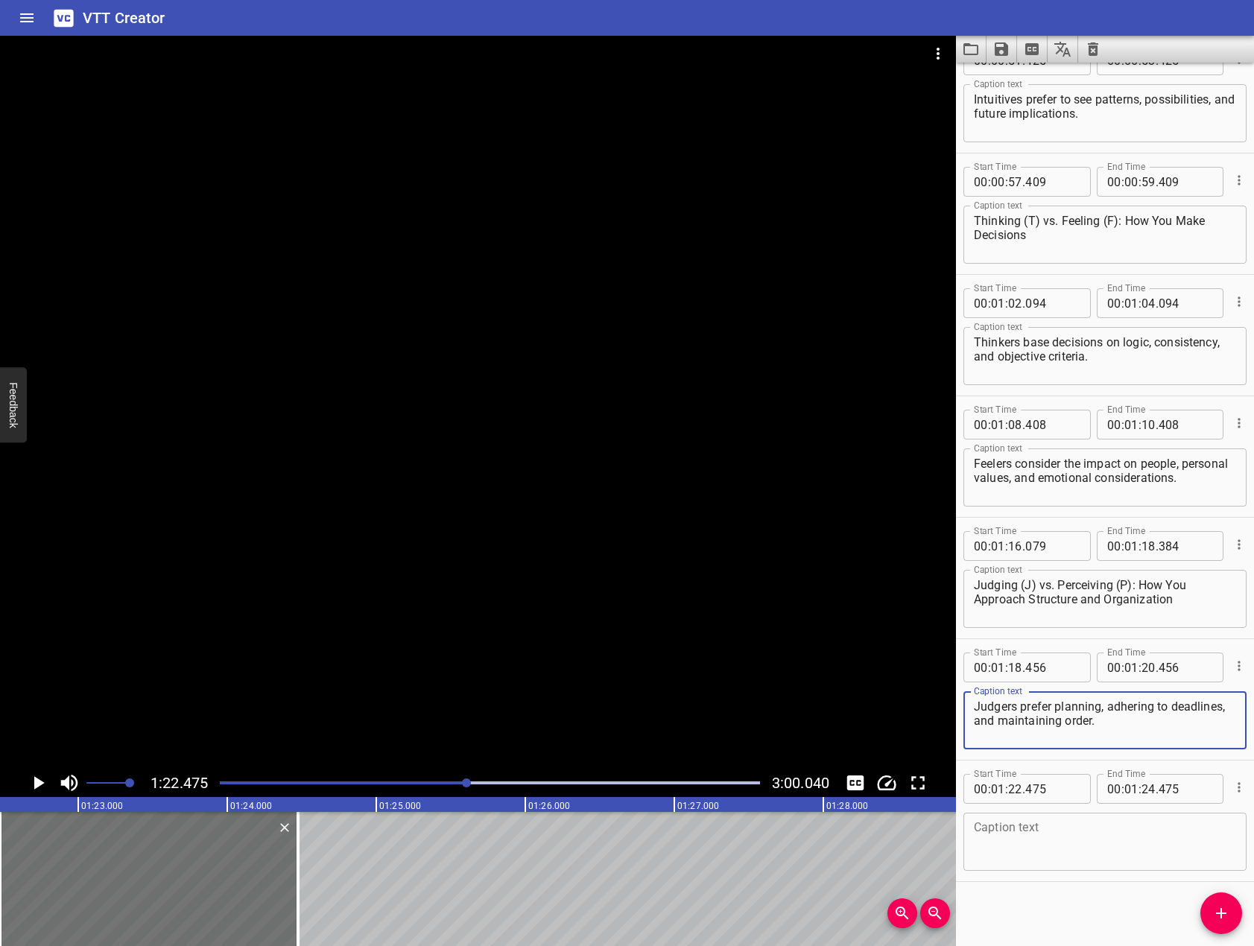
scroll to position [1251, 0]
click at [1070, 837] on textarea at bounding box center [1105, 839] width 262 height 42
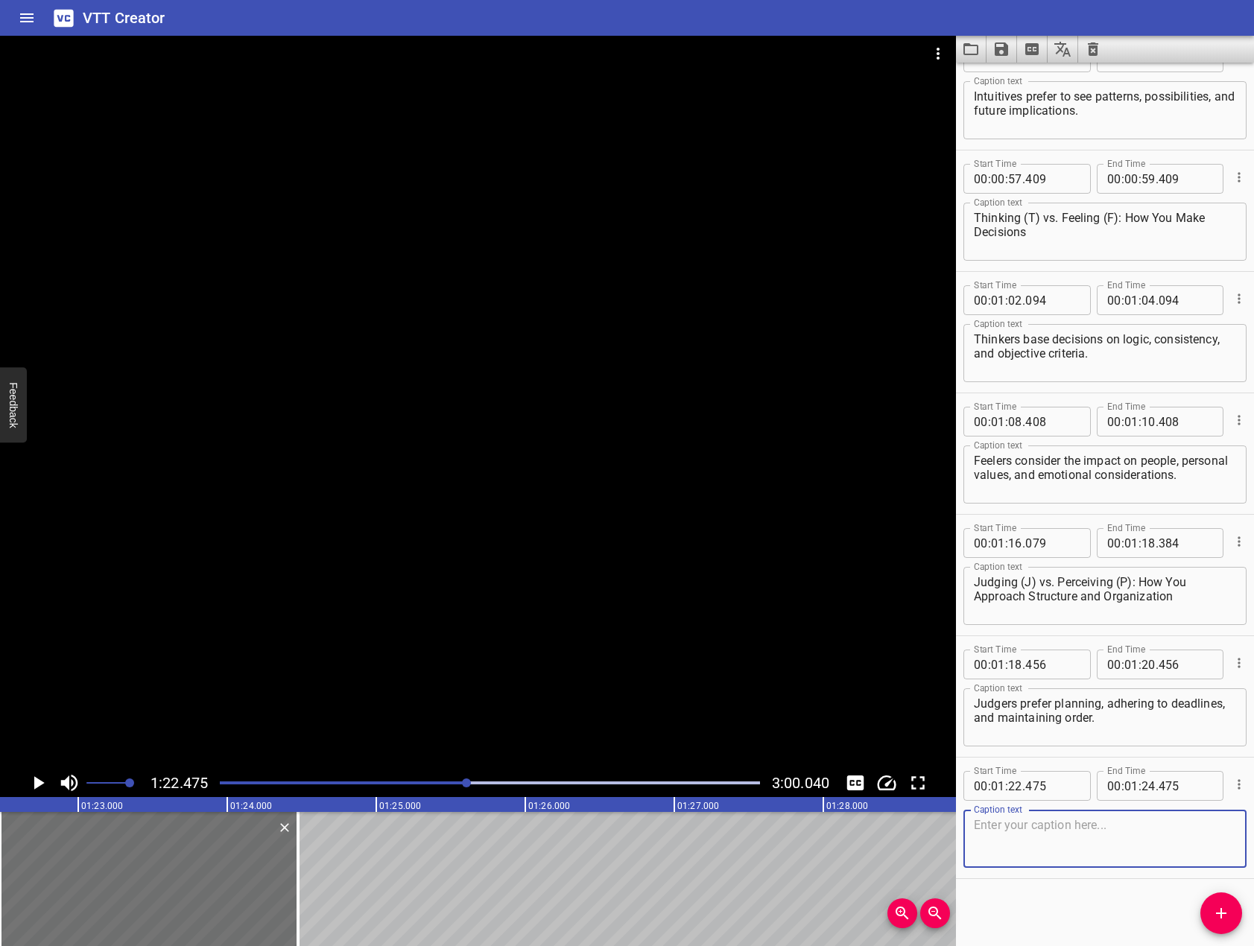
paste textarea "Judgers prefer planning, adhering to deadlines, and maintaining order."
type textarea "Judgers prefer planning, adhering to deadlines, and maintaining order."
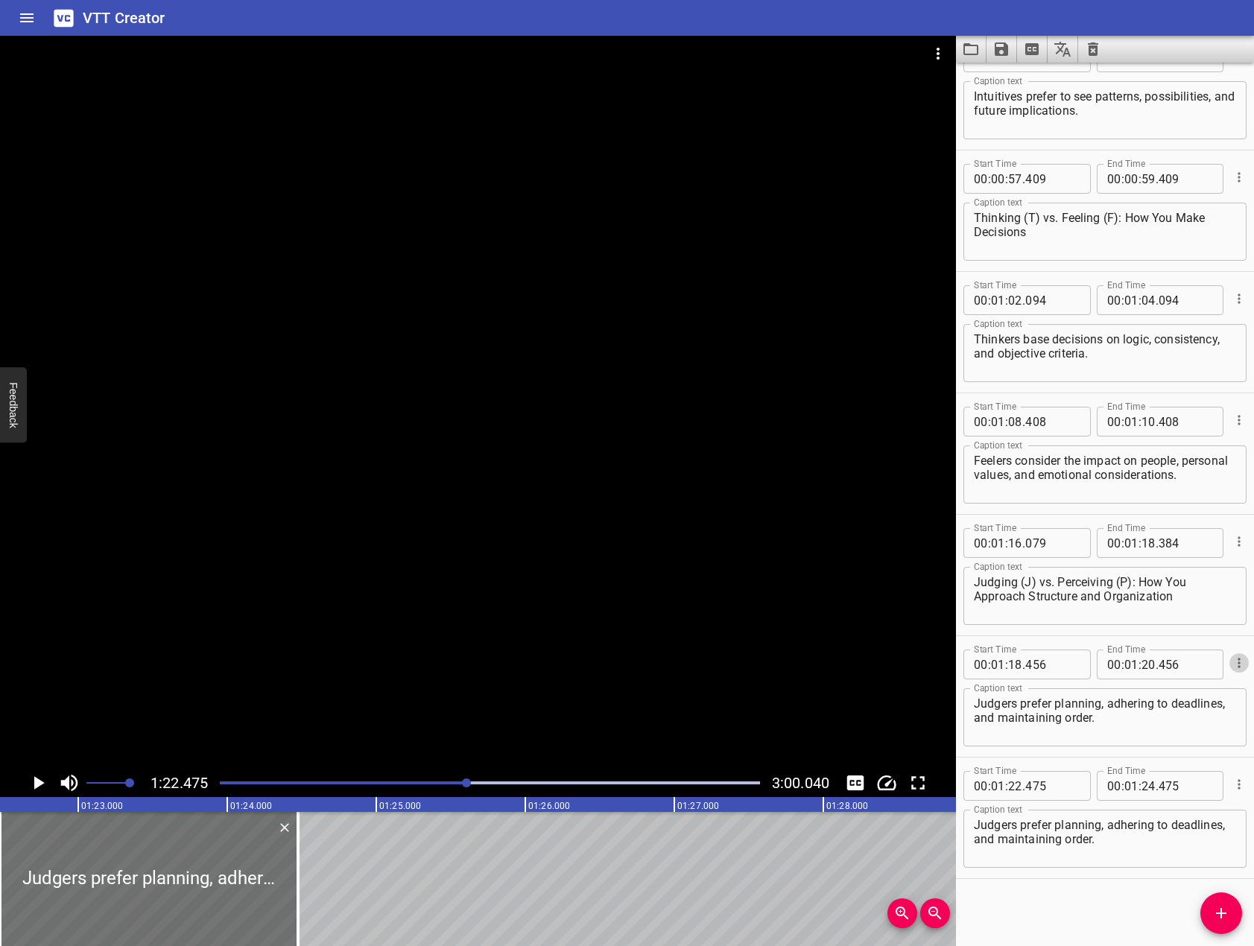
click at [1231, 659] on icon "Cue Options" at bounding box center [1238, 663] width 15 height 15
click at [1162, 697] on li "Delete Cue" at bounding box center [1176, 689] width 130 height 27
click at [261, 579] on div at bounding box center [478, 402] width 956 height 733
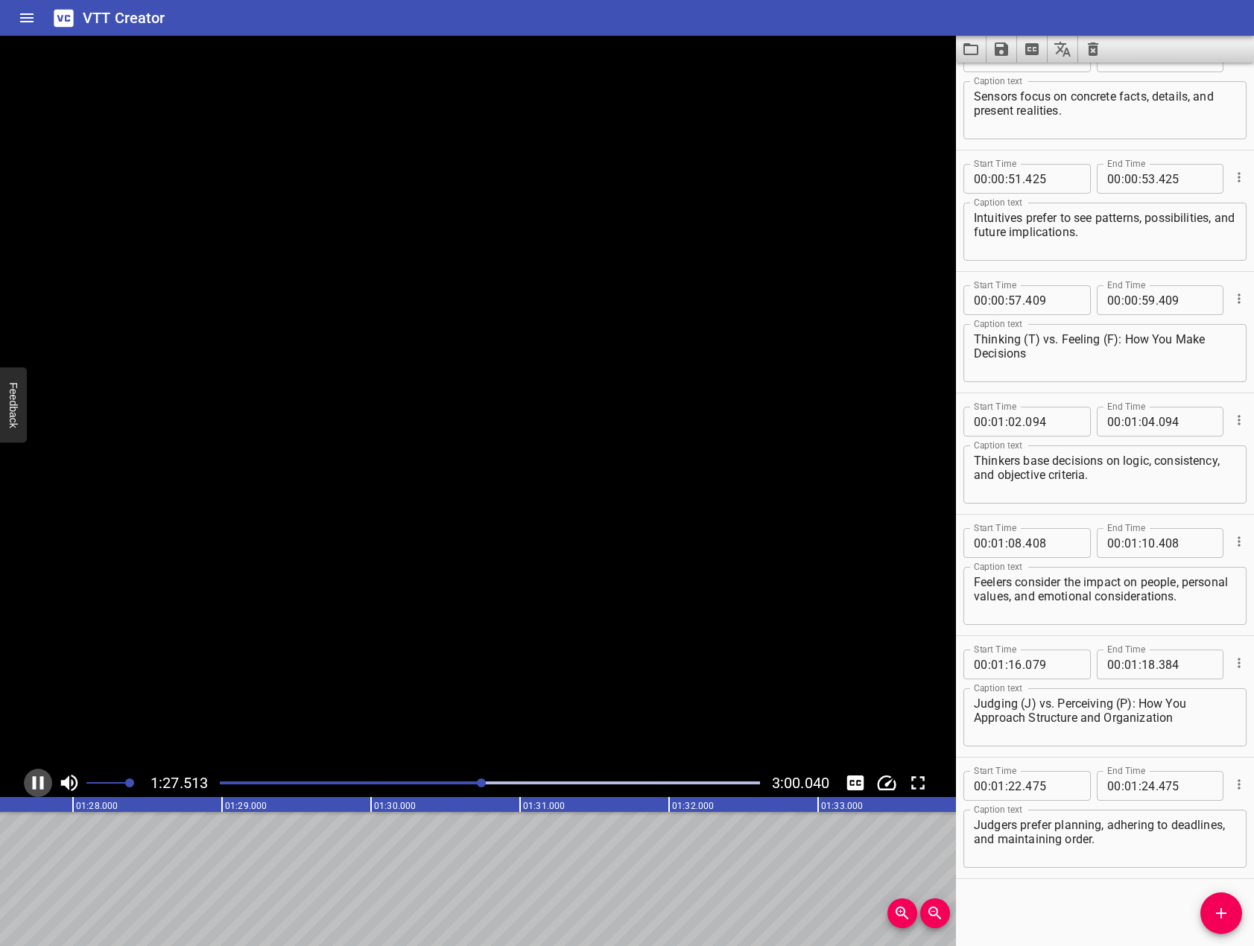
click at [35, 781] on icon "Play/Pause" at bounding box center [38, 782] width 11 height 13
drag, startPoint x: 1227, startPoint y: 920, endPoint x: 1219, endPoint y: 914, distance: 10.1
click at [1220, 916] on icon "Add Cue" at bounding box center [1221, 913] width 18 height 18
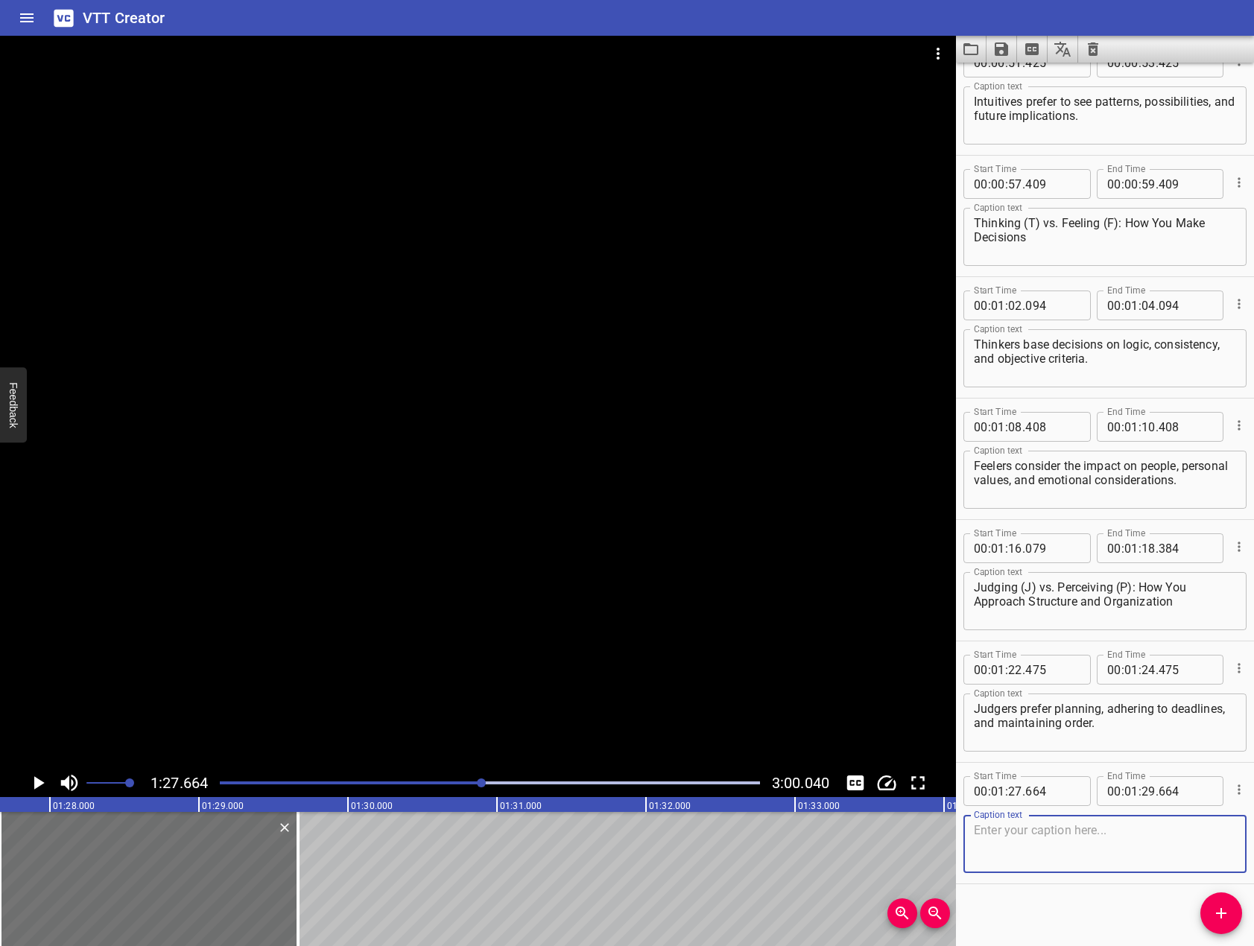
scroll to position [1251, 0]
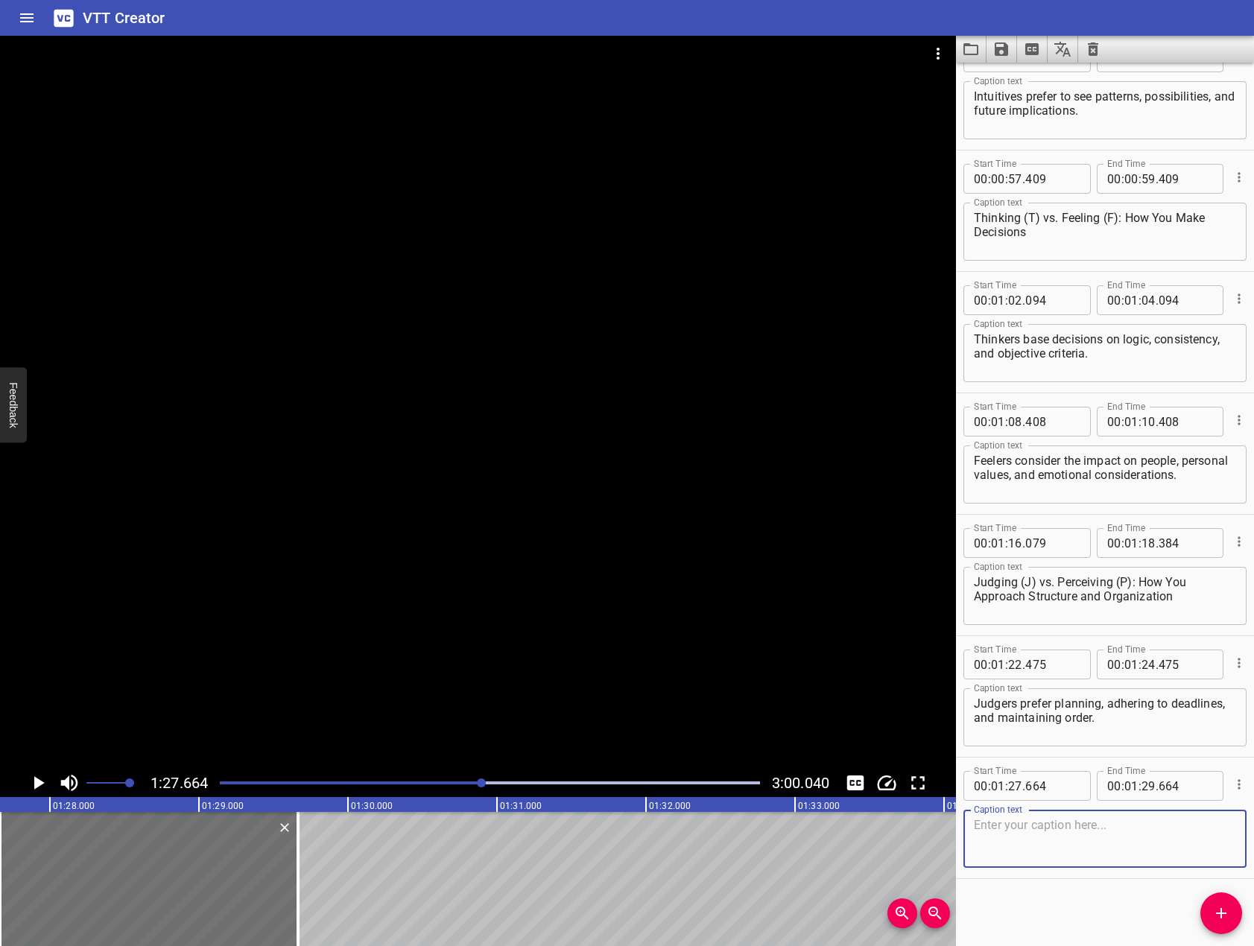
click at [1073, 834] on textarea at bounding box center [1105, 839] width 262 height 42
paste textarea "Perceivers: Are more adaptable, open to new options, and comfortable with flexi…"
click at [1045, 825] on textarea "Perceivers: Are more adaptable, open to new options, and comfortable with flexi…" at bounding box center [1105, 839] width 262 height 42
type textarea "Perceivers are more adaptable, open to new options, and comfortable with flexib…"
click at [1126, 900] on div "Start Time 00 : 00 : 01 . 332 Start Time End Time 00 : 00 : 06 . 522 End Time C…" at bounding box center [1105, 505] width 298 height 884
